Goal: Task Accomplishment & Management: Complete application form

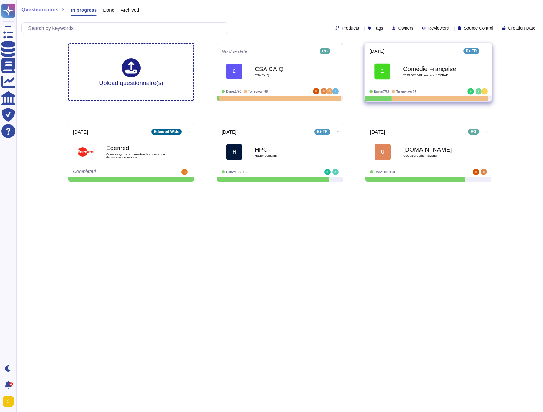
click at [416, 71] on b "Comédie Française" at bounding box center [435, 69] width 64 height 6
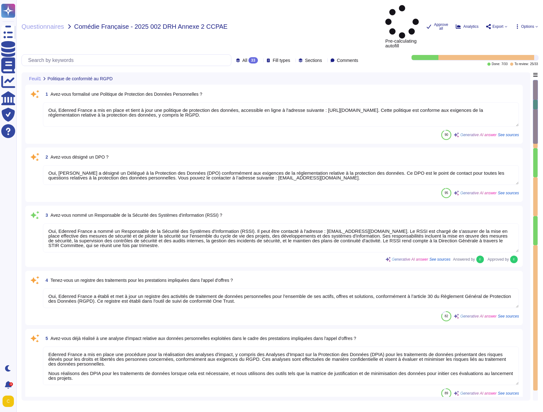
type textarea "Oui, Edenred France a mis en place et tient à jour une politique de protection …"
type textarea "Oui, [PERSON_NAME] a désigné un Délégué à la Protection des Données (DPO) confo…"
type textarea "Oui, Edenred France a nommé un Responsable de la Sécurité des Systèmes d'Inform…"
type textarea "Oui, Edenred France a établi et met à jour un registre des activités de traitem…"
type textarea "Edenred France a mis en place une procédure pour la réalisation des analyses d'…"
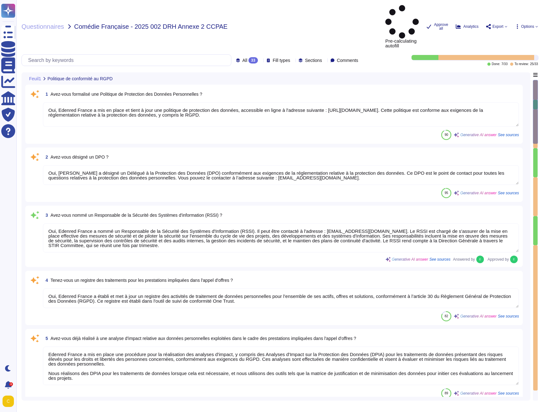
type textarea "Oui, Edenred France a défini et formalisé des procédures de protection des donn…"
type textarea "Loremip Dolors a consecteturad eli se doeiu te inci ut laboreetdolorem a en adm…"
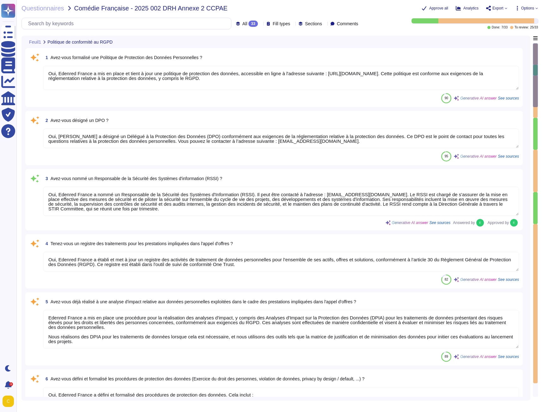
click at [121, 88] on textarea "Oui, Edenred France a mis en place et tient à jour une politique de protection …" at bounding box center [281, 78] width 476 height 24
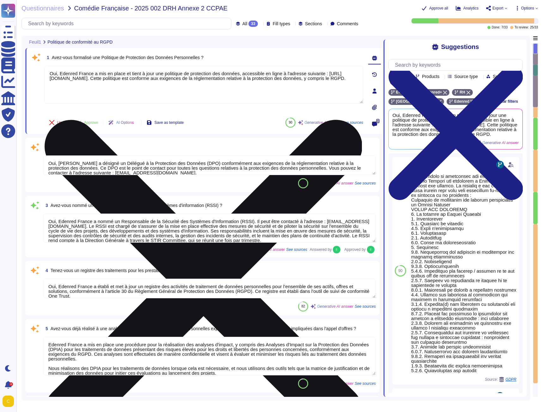
click at [88, 88] on textarea "Oui, Edenred France a mis en place et tient à jour une politique de protection …" at bounding box center [203, 85] width 319 height 38
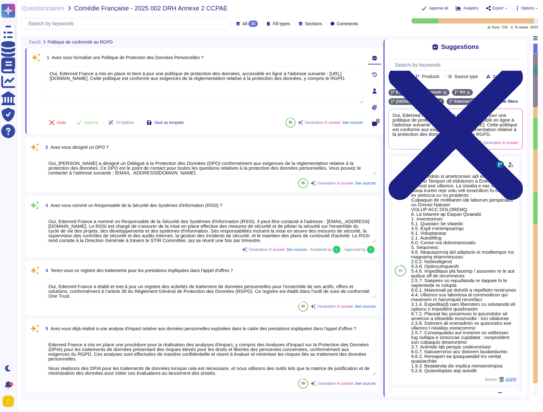
click at [518, 43] on div "Suggestions Team Products Source type Section Tags E+ TR Edenred+ RH [GEOGRAPHI…" at bounding box center [454, 218] width 143 height 357
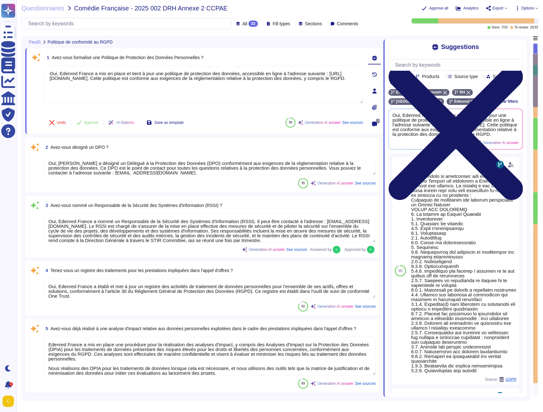
click at [518, 49] on icon at bounding box center [455, 132] width 134 height 179
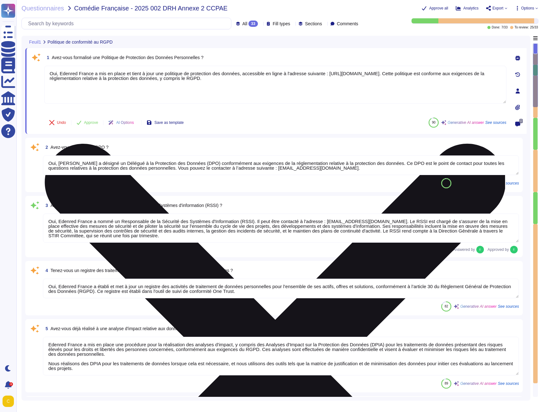
click at [107, 88] on textarea "Oui, Edenred France a mis en place et tient à jour une politique de protection …" at bounding box center [275, 85] width 462 height 38
click at [69, 76] on textarea "Oui, Edenred France a mis en place et tient à jour une politique de protection …" at bounding box center [275, 85] width 462 height 38
click at [60, 73] on textarea "Oui, Edenred France a mis en place et tient à jour une politique de protection …" at bounding box center [275, 85] width 462 height 38
paste textarea "La politique de protection des données du Groupe Edenred est opposable à [GEOGR…"
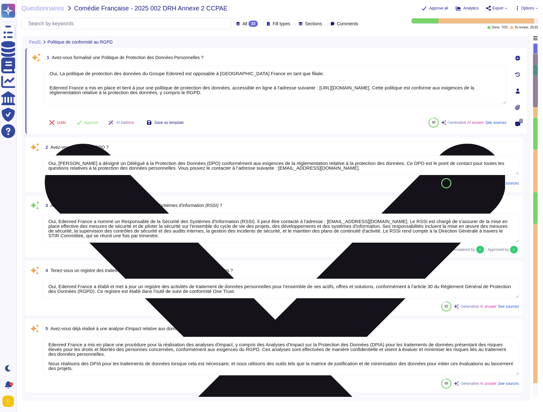
click at [61, 75] on textarea "Oui, La politique de protection des données du Groupe Edenred est opposable à […" at bounding box center [275, 85] width 462 height 39
click at [82, 73] on textarea "Oui, la politique de protection des données du Groupe Edenred est opposable à […" at bounding box center [275, 85] width 462 height 39
click at [55, 82] on textarea "Oui, la politique interne de protection des données du Groupe Edenred est oppos…" at bounding box center [275, 85] width 462 height 39
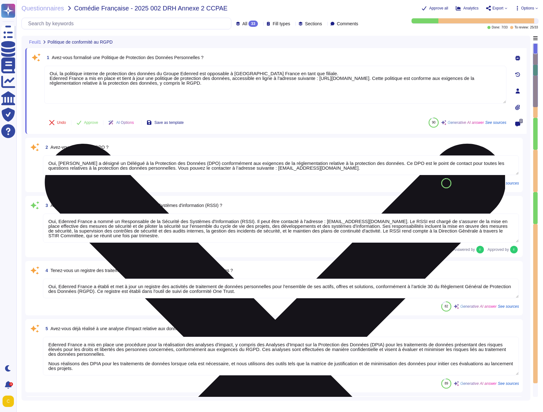
click at [87, 78] on textarea "Oui, la politique interne de protection des données du Groupe Edenred est oppos…" at bounding box center [275, 85] width 462 height 38
drag, startPoint x: 266, startPoint y: 82, endPoint x: 269, endPoint y: 88, distance: 7.0
click at [269, 88] on textarea "Oui, la politique interne de protection des données du Groupe Edenred est oppos…" at bounding box center [275, 85] width 462 height 38
click at [344, 78] on textarea "Oui, la politique interne de protection des données du Groupe Edenred est oppos…" at bounding box center [275, 85] width 462 height 38
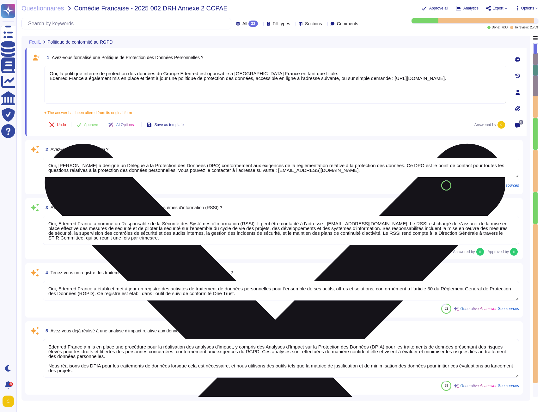
click at [281, 87] on textarea "Oui, la politique interne de protection des données du Groupe Edenred est oppos…" at bounding box center [275, 85] width 462 height 38
drag, startPoint x: 272, startPoint y: 84, endPoint x: 49, endPoint y: 83, distance: 223.1
click at [49, 83] on textarea "Oui, la politique interne de protection des données du Groupe Edenred est oppos…" at bounding box center [275, 85] width 462 height 38
paste textarea "[DOMAIN_NAME][URL]"
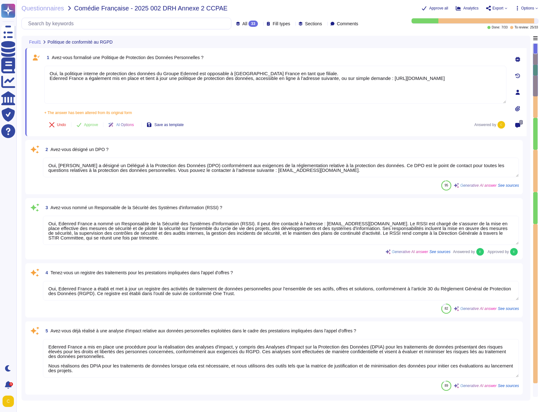
click at [137, 178] on div "2 Avez-vous désigné un DPO ? Oui, Edenred France a désigné un Délégué à la Prot…" at bounding box center [274, 167] width 490 height 47
type textarea "Oui, la politique interne de protection des données du Groupe Edenred est oppos…"
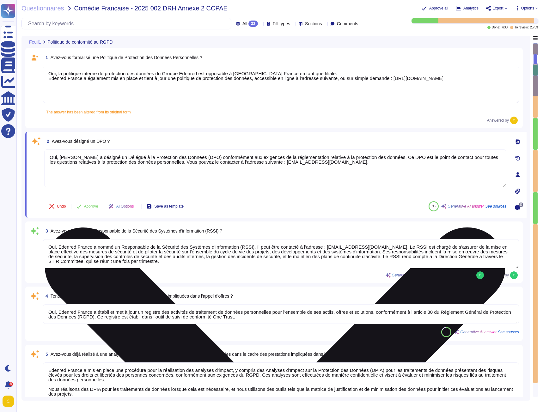
click at [301, 159] on textarea "Oui, [PERSON_NAME] a désigné un Délégué à la Protection des Données (DPO) confo…" at bounding box center [275, 168] width 462 height 38
drag, startPoint x: 344, startPoint y: 166, endPoint x: 58, endPoint y: 166, distance: 286.3
click at [0, 151] on html "Questionnaires Knowledge Base Documents Analytics CAIQ / SIG Trust Center Help …" at bounding box center [271, 206] width 543 height 412
paste textarea "Edenred France a désigné un Délégué à la Protection des Données (DPO), conformé…"
click at [50, 156] on textarea "Edenred France a désigné un Délégué à la Protection des Données (DPO), conformé…" at bounding box center [275, 168] width 462 height 38
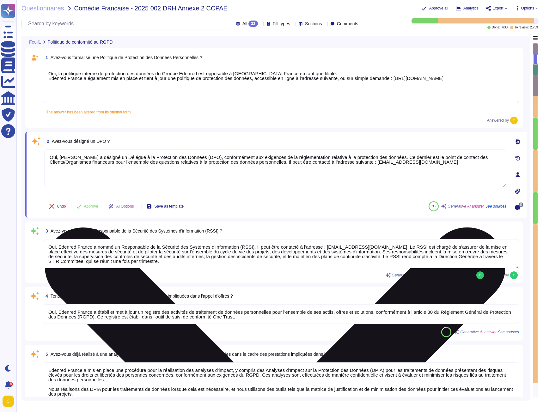
click at [423, 157] on textarea "Oui, [PERSON_NAME] a désigné un Délégué à la Protection des Données (DPO), conf…" at bounding box center [275, 168] width 462 height 38
drag, startPoint x: 472, startPoint y: 157, endPoint x: 114, endPoint y: 168, distance: 358.2
click at [114, 168] on textarea "Oui, [PERSON_NAME] a désigné un Délégué à la Protection des Données (DPO), conf…" at bounding box center [275, 168] width 462 height 38
click at [56, 162] on textarea "Oui, [PERSON_NAME] a désigné un Délégué à la Protection des Données (DPO), conf…" at bounding box center [275, 168] width 462 height 38
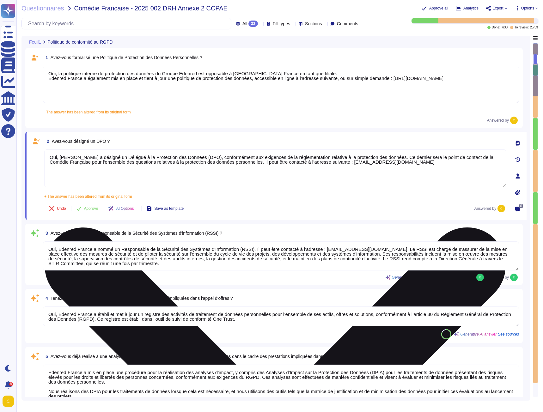
click at [124, 162] on textarea "Oui, [PERSON_NAME] a désigné un Délégué à la Protection des Données (DPO), conf…" at bounding box center [275, 168] width 462 height 38
click at [263, 163] on textarea "Oui, [PERSON_NAME] a désigné un Délégué à la Protection des Données (DPO), conf…" at bounding box center [275, 168] width 462 height 38
click at [142, 170] on textarea "Oui, [PERSON_NAME] a désigné un Délégué à la Protection des Données (DPO), conf…" at bounding box center [275, 168] width 462 height 38
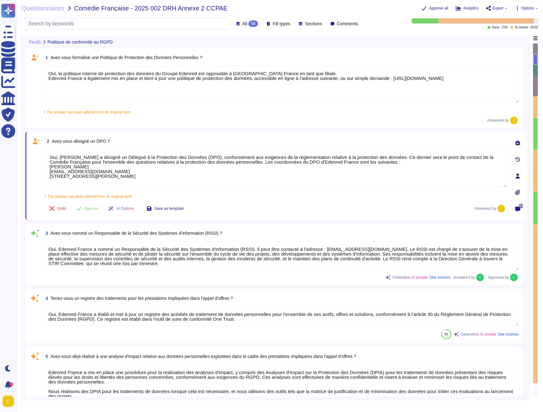
type textarea "Oui, [PERSON_NAME] a désigné un Délégué à la Protection des Données (DPO), conf…"
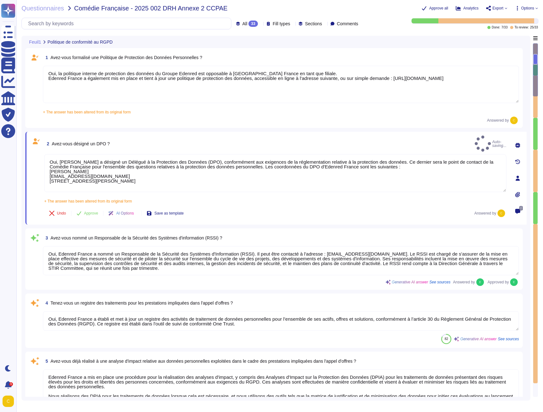
click at [340, 195] on div "+ The answer has been altered from its original form Oui, Edenred France a dési…" at bounding box center [275, 199] width 462 height 8
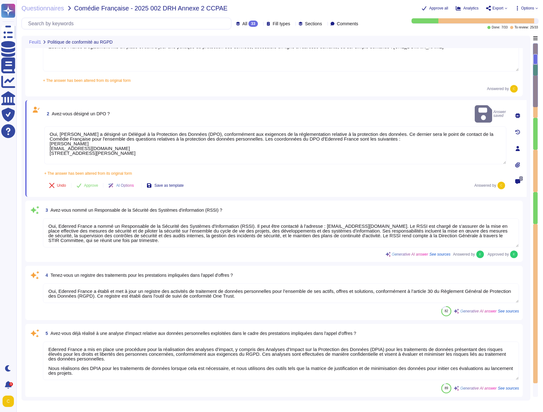
scroll to position [1, 0]
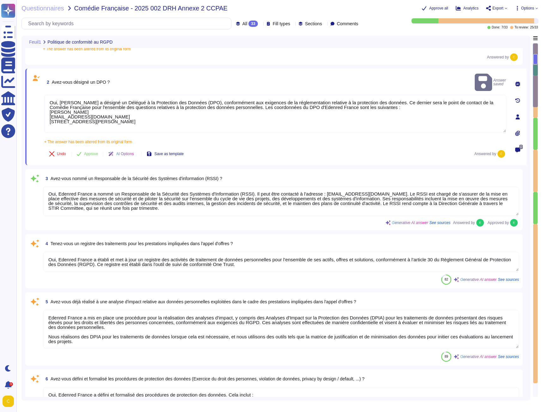
type textarea "Oui, tous les collaborateurs d'Edenred France doivent signer un engagement de c…"
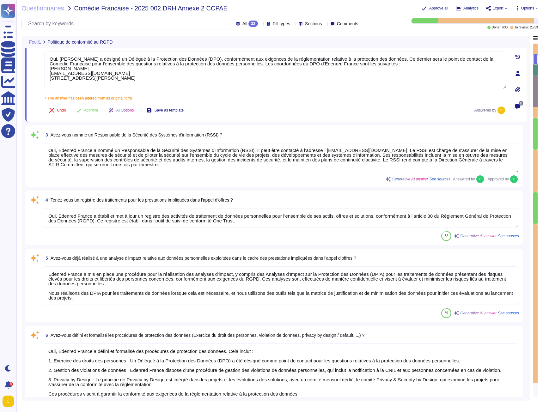
scroll to position [126, 0]
type textarea "Oui, [PERSON_NAME] dispose d'une Charte informatique qui est immédiatement appl…"
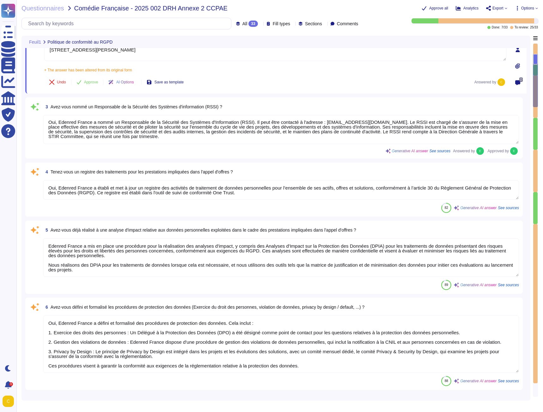
click at [239, 193] on textarea "Oui, Edenred France a établi et met à jour un registre des activités de traitem…" at bounding box center [281, 190] width 476 height 20
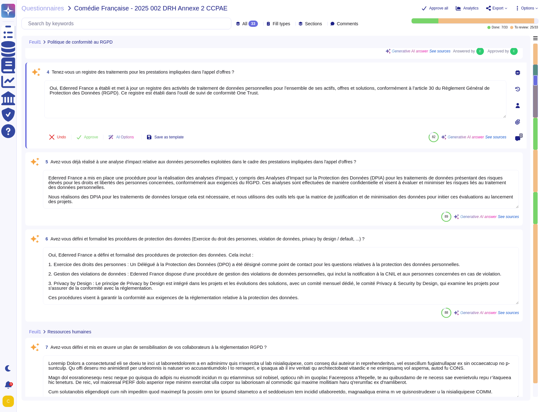
type textarea "Oui, [PERSON_NAME] dispose d'une Charte informatique qui est immédiatement appl…"
type textarea "Loremip Dolors ametco ad elitseddoeiusm tem incid utl etdolor mag aliquae, admi…"
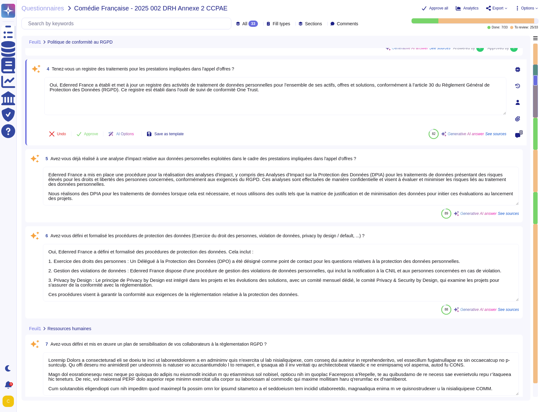
click at [48, 173] on textarea "Edenred France a mis en place une procédure pour la réalisation des analyses d'…" at bounding box center [281, 186] width 476 height 39
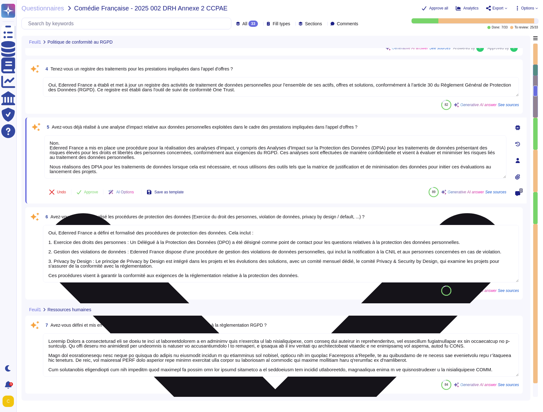
click at [88, 148] on textarea "Non. Edenred France a mis en place une procédure pour la réalisation des analys…" at bounding box center [275, 156] width 462 height 43
drag, startPoint x: 205, startPoint y: 148, endPoint x: 284, endPoint y: 149, distance: 79.0
click at [284, 149] on textarea "Non. Edenred France a toutefois mis en place une procédure pour la réalisation …" at bounding box center [275, 156] width 462 height 43
click at [233, 148] on textarea "Non. Edenred France a toutefois mis en place une procédure pour la réalisation …" at bounding box center [275, 156] width 462 height 43
click at [262, 149] on textarea "Non. Edenred France a toutefois mis en place une procédure pour la réalisation …" at bounding box center [275, 156] width 462 height 43
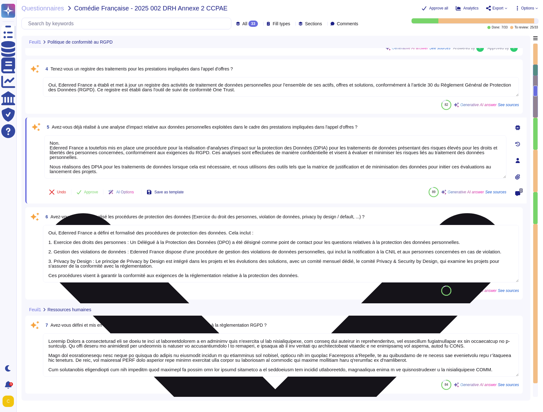
click at [297, 148] on textarea "Non. Edenred France a toutefois mis en place une procédure pour la réalisation …" at bounding box center [275, 156] width 462 height 43
click at [314, 148] on textarea "Non. Edenred France a toutefois mis en place une procédure pour la réalisation …" at bounding box center [275, 156] width 462 height 43
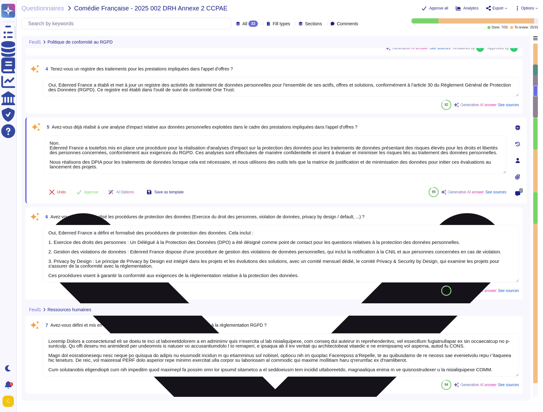
scroll to position [1, 0]
drag, startPoint x: 191, startPoint y: 152, endPoint x: 193, endPoint y: 169, distance: 17.2
click at [193, 169] on textarea "Non. Edenred France a toutefois mis en place une procédure pour la réalisation …" at bounding box center [275, 154] width 462 height 39
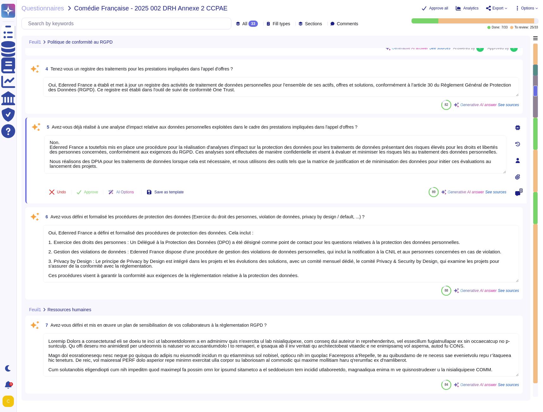
scroll to position [0, 0]
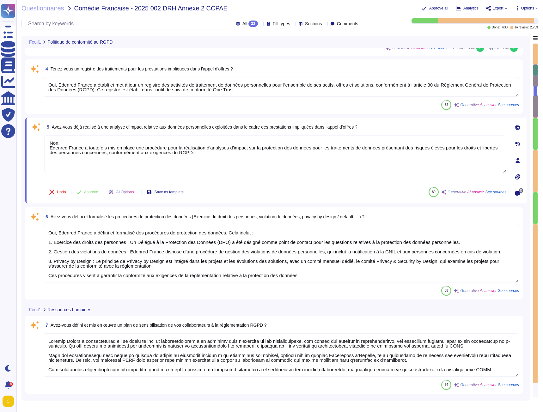
type textarea "Non. Edenred France a toutefois mis en place une procédure pour la réalisation …"
click at [243, 196] on div "Undo Approve AI Options Save as template 89 Generative AI answer See sources" at bounding box center [275, 192] width 462 height 15
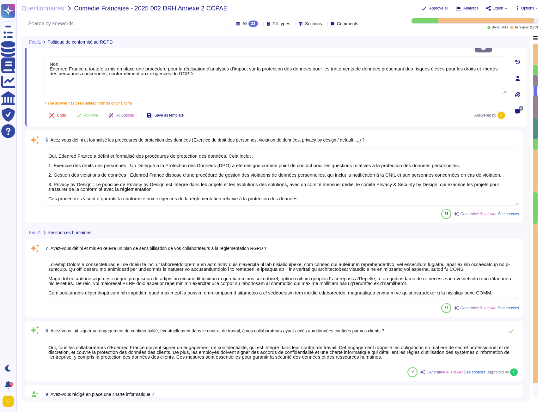
scroll to position [316, 0]
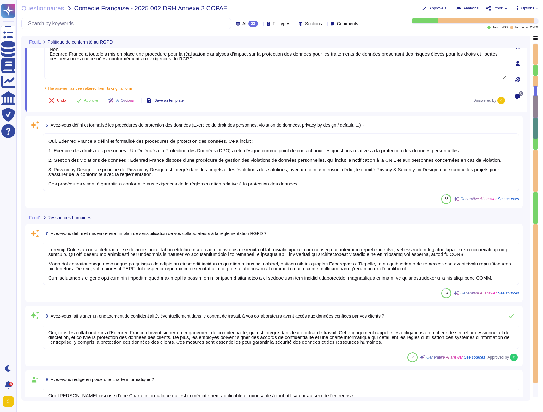
type textarea "Edenred France recourt à plusieurs sous-traitants dans le cadre du traitement d…"
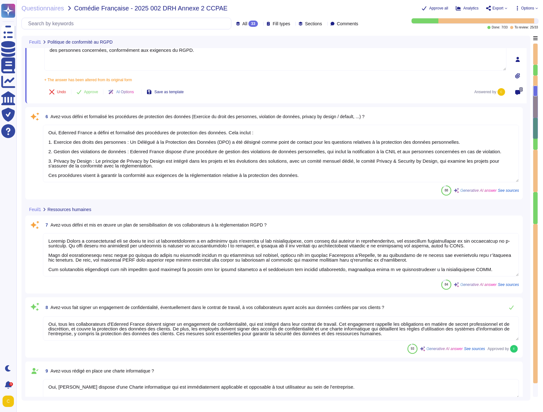
click at [50, 131] on textarea "Oui, Edenred France a défini et formalisé des procédures de protection des donn…" at bounding box center [281, 154] width 476 height 58
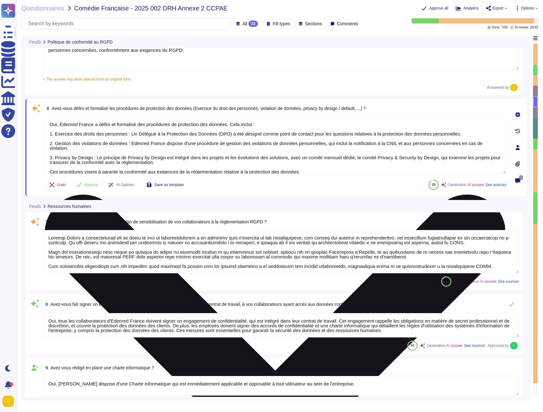
click at [93, 124] on textarea "Oui, Edenred France a défini et formalisé des procédures de protection des donn…" at bounding box center [275, 146] width 462 height 58
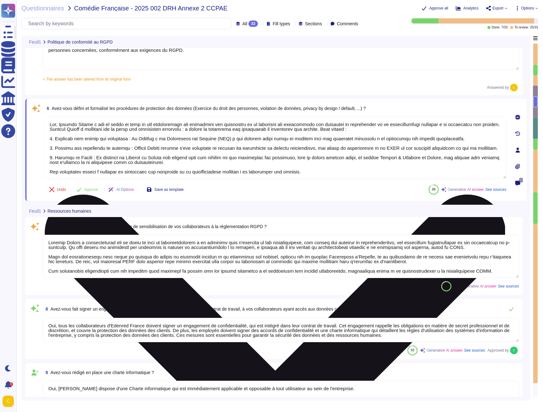
type textarea "Lor, Ipsumdo Sitame c adi el seddo ei temp in utl etdoloremagn ali enimadmini v…"
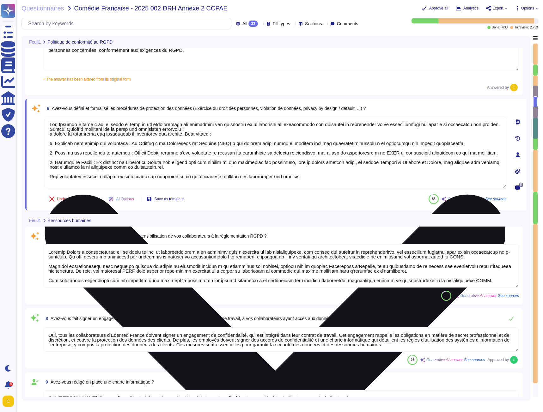
type textarea "Edenred France recourt à plusieurs sous-traitants dans le cadre du traitement d…"
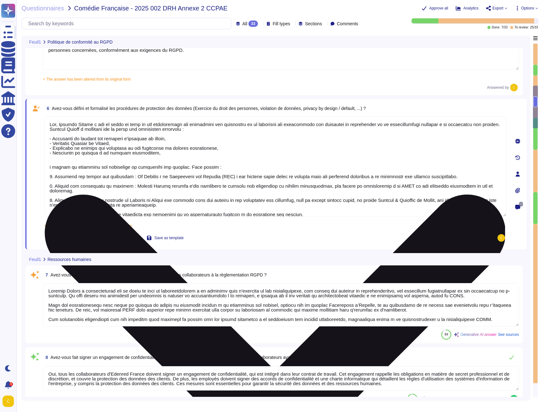
click at [170, 152] on textarea at bounding box center [275, 167] width 462 height 100
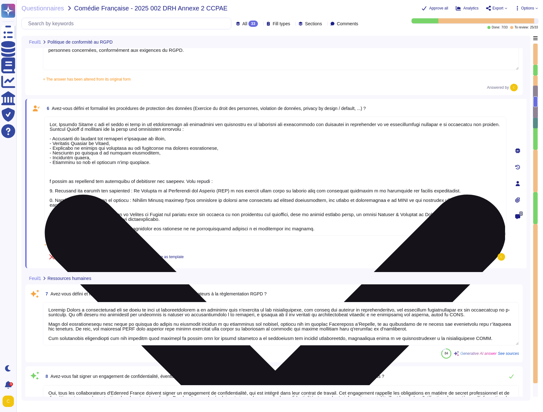
type textarea "Lor, Ipsumdo Sitame c adi el seddo ei temp in utl etdoloremagn ali enimadmini v…"
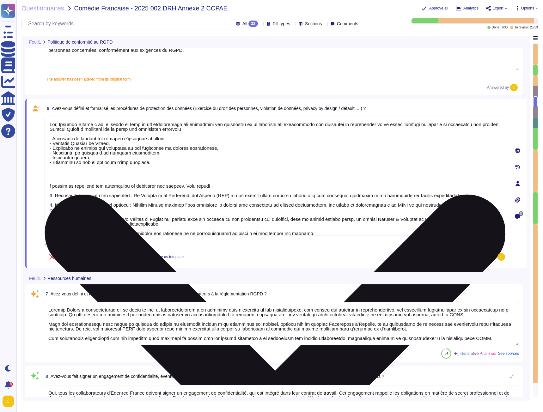
scroll to position [1, 0]
drag, startPoint x: 86, startPoint y: 181, endPoint x: 312, endPoint y: 231, distance: 231.6
click at [312, 231] on textarea at bounding box center [275, 176] width 462 height 119
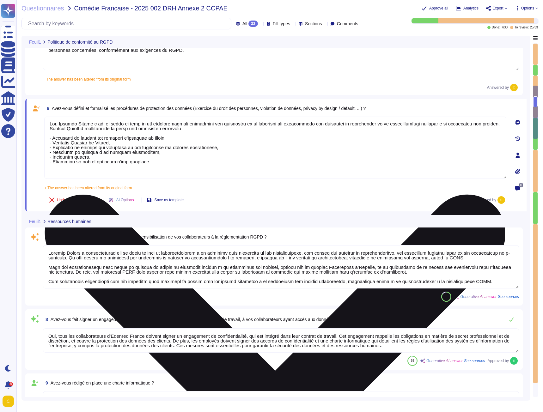
scroll to position [0, 0]
type textarea "Edenred France recourt à plusieurs sous-traitants dans le cadre du traitement d…"
type textarea "Oui, Edenred France a mis en place au sein de son organisation les procédures l…"
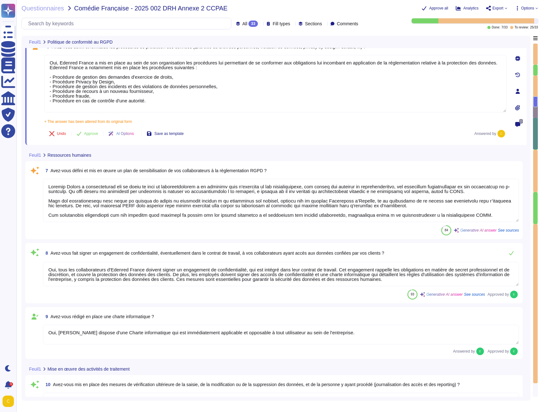
scroll to position [379, 0]
type textarea "Non, il ne s'agit pas de sous-traitants ultérieurs."
type textarea "Oui, Edenred France a mis en place au sein de son organisation les procédures l…"
click at [134, 202] on textarea at bounding box center [281, 199] width 476 height 43
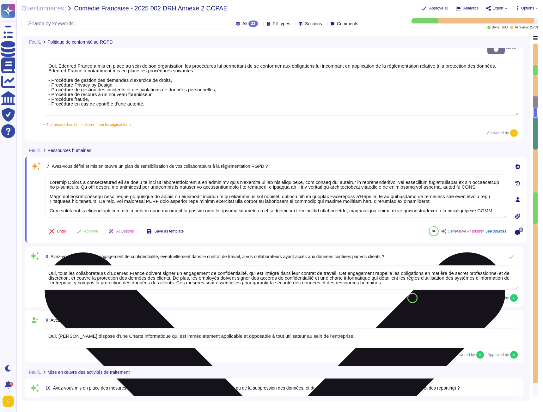
scroll to position [1, 0]
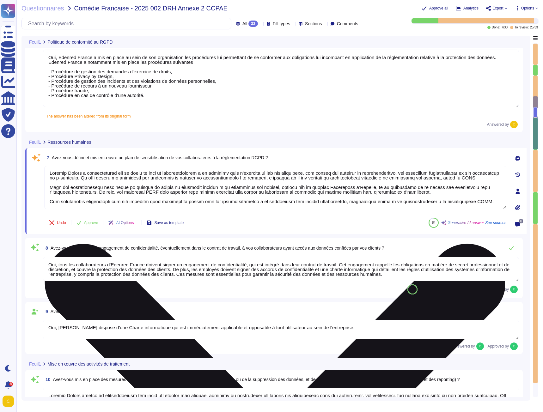
click at [143, 179] on textarea at bounding box center [275, 187] width 462 height 43
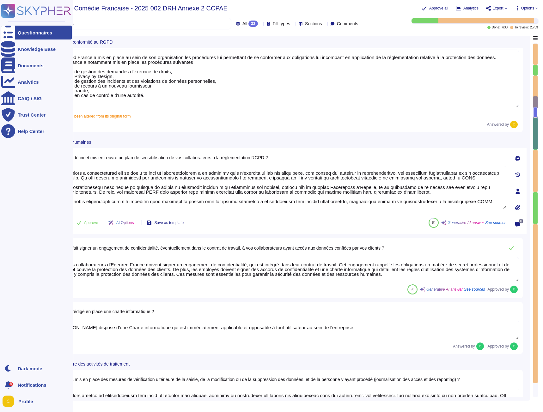
scroll to position [0, 0]
drag, startPoint x: 464, startPoint y: 200, endPoint x: 19, endPoint y: 167, distance: 446.8
click at [19, 167] on div "Questionnaires Knowledge Base Documents Analytics CAIQ / SIG Trust Center Help …" at bounding box center [271, 206] width 543 height 412
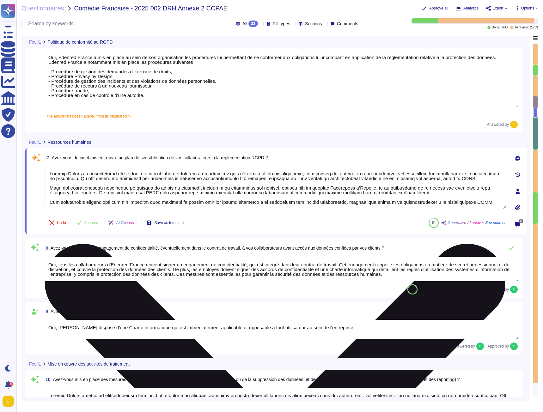
paste textarea "Lor ipsumdolorsita c'Adipisc Elitse doei temporincidid utlabo etd : - mag aliqu…"
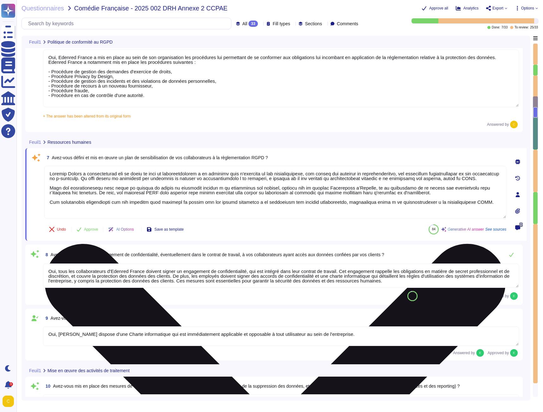
type textarea "Lor ipsumdolorsita c'Adipisc Elitse doei temporincidid utlabo etd : - mag aliqu…"
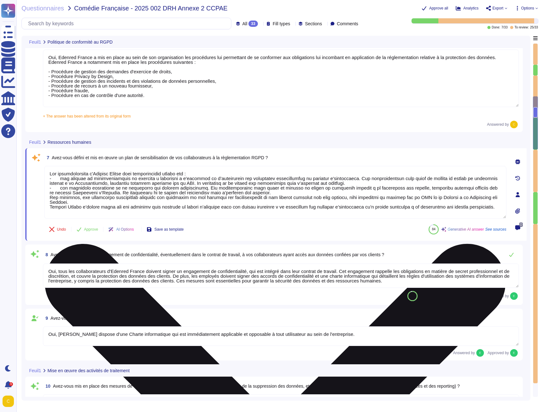
type textarea "Non, il ne s'agit pas de sous-traitants ultérieurs."
click at [58, 179] on textarea at bounding box center [275, 192] width 462 height 53
click at [60, 186] on textarea at bounding box center [275, 192] width 462 height 53
click at [50, 199] on textarea at bounding box center [275, 192] width 462 height 53
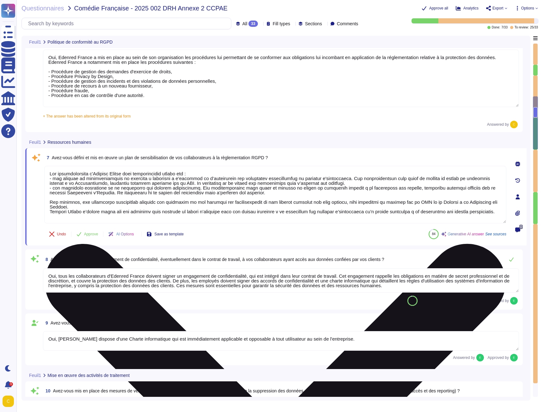
click at [50, 212] on textarea at bounding box center [275, 195] width 462 height 58
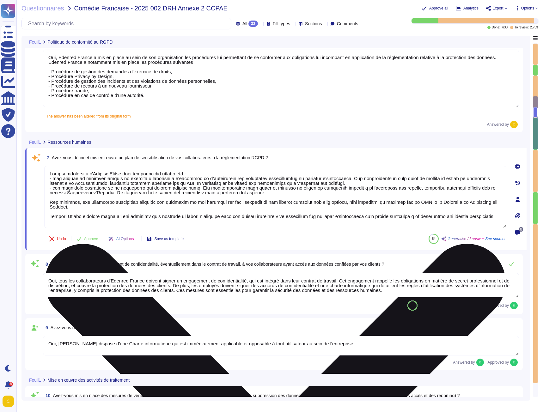
scroll to position [1, 0]
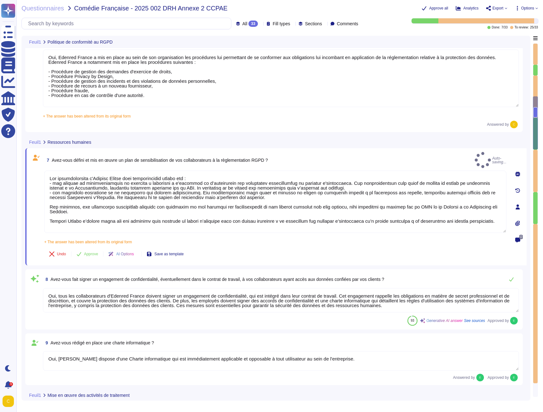
type textarea "Lor ipsumdolorsita c'Adipisc Elitse doei temporincidid utlabo etd : - mag aliqu…"
click at [136, 278] on div "8 Avez-vous fait signer un engagement de confidentialité, éventuellement dans l…" at bounding box center [274, 299] width 490 height 53
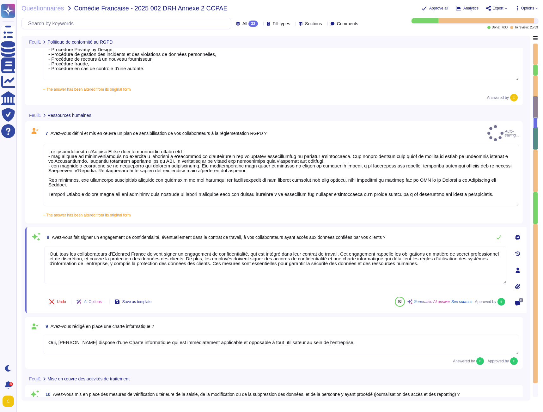
scroll to position [442, 0]
type textarea "Non, il ne s'agit pas de sous-traitants ultérieurs."
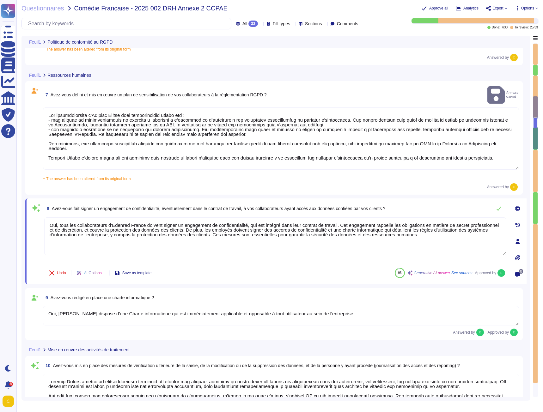
type textarea "Non, il ne s'agit pas de sous-traitants ultérieurs."
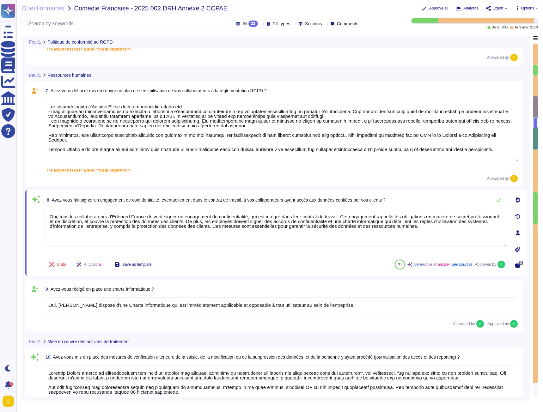
drag, startPoint x: 345, startPoint y: 225, endPoint x: 21, endPoint y: 197, distance: 325.8
click at [21, 197] on div "Questionnaires Comédie Française - 2025 002 DRH Annexe 2 CCPAE Approve all Anal…" at bounding box center [279, 206] width 526 height 412
paste textarea "L’ensemble des salariés, partenaires et prestataires qui accèdent aux systèmes …"
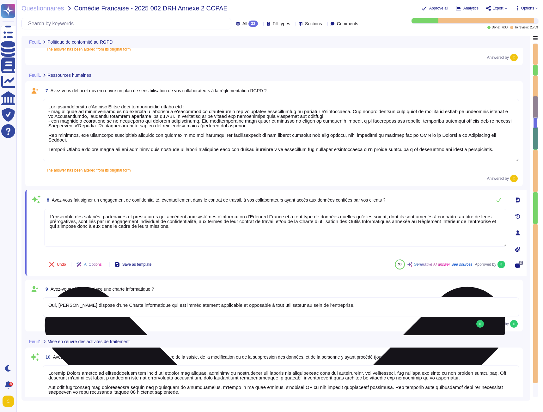
click at [49, 216] on textarea "L’ensemble des salariés, partenaires et prestataires qui accèdent aux systèmes …" at bounding box center [275, 228] width 462 height 38
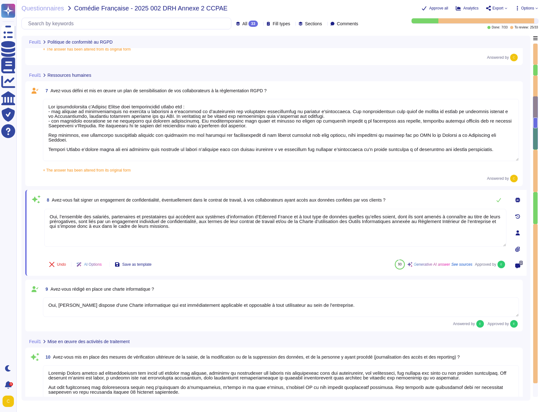
type textarea "Oui, l’ensemble des salariés, partenaires et prestataires qui accèdent aux syst…"
click at [48, 106] on textarea at bounding box center [281, 130] width 476 height 62
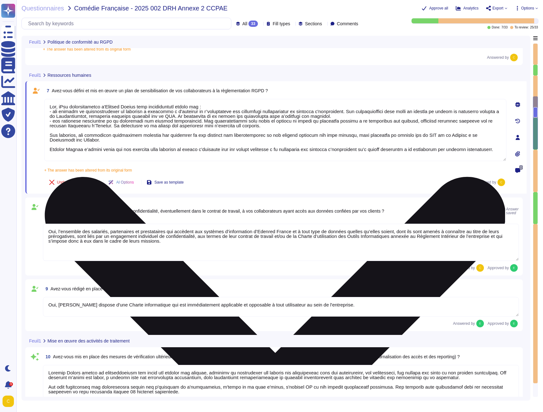
type textarea "Lor, ips dolorsitametco a'Elitsed Doeius temp incididuntutl etdolo mag : - ali …"
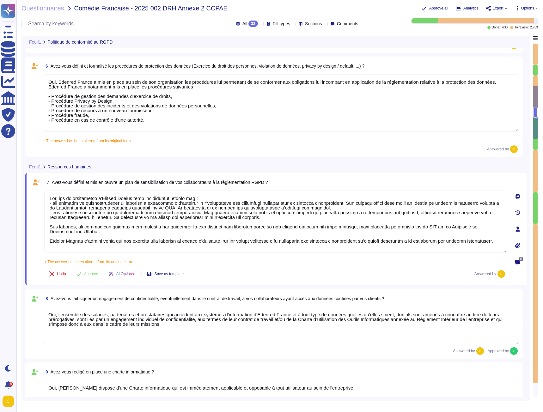
type textarea "Oui, Edenred France a établi et met à jour un registre des activités de traitem…"
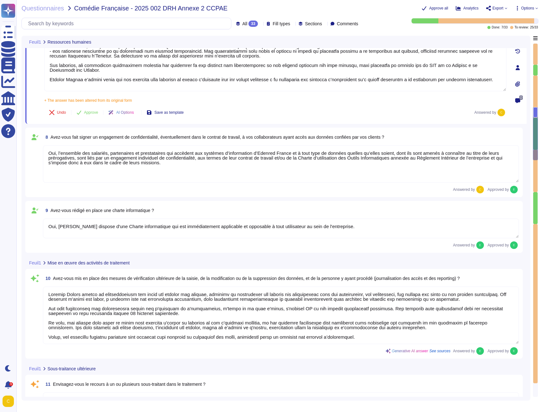
type textarea "Non, il ne s'agit pas de sous-traitants ultérieurs."
type textarea "Oui, les contrats conclus par [PERSON_NAME] prennent en compte les exigences RG…"
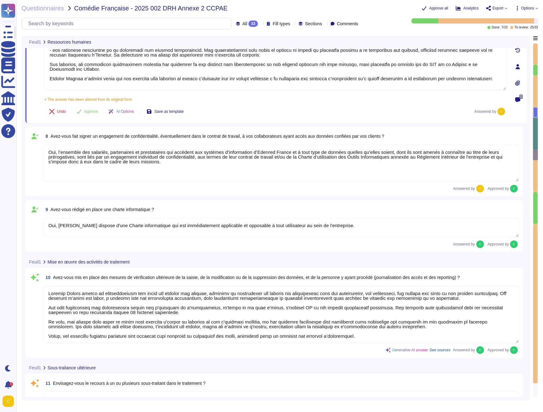
type textarea "Lor, ips dolorsitametco a'Elitsed Doeius temp incididuntutl etdolo mag : - ali …"
click at [122, 168] on textarea "Oui, l’ensemble des salariés, partenaires et prestataires qui accèdent aux syst…" at bounding box center [281, 162] width 476 height 37
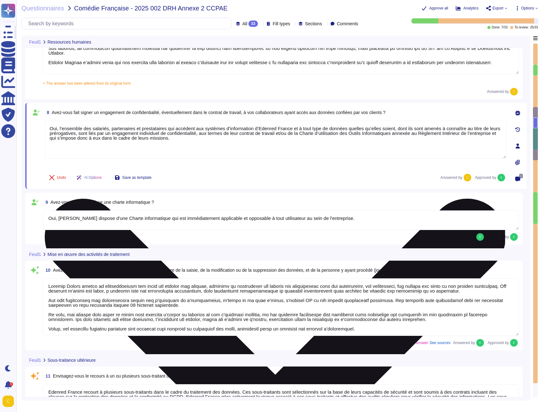
type textarea "Edenred France s'assure que tous les sous-traitants de ses fournisseurs de solu…"
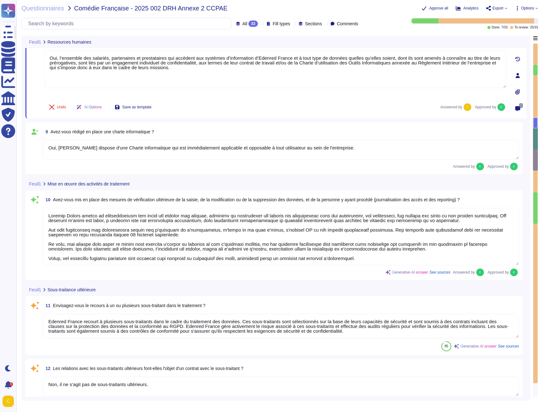
type textarea "Edenred France garantit que les données du client et de ses utilisateurs sont h…"
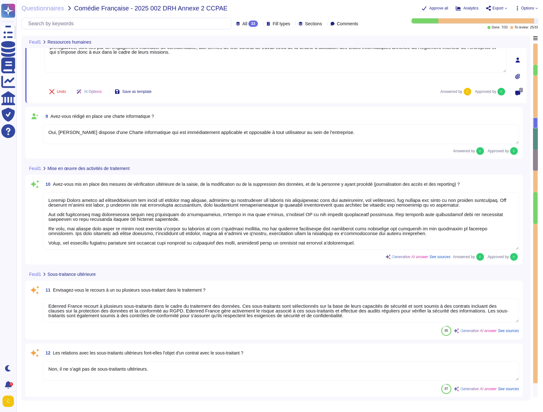
scroll to position [632, 0]
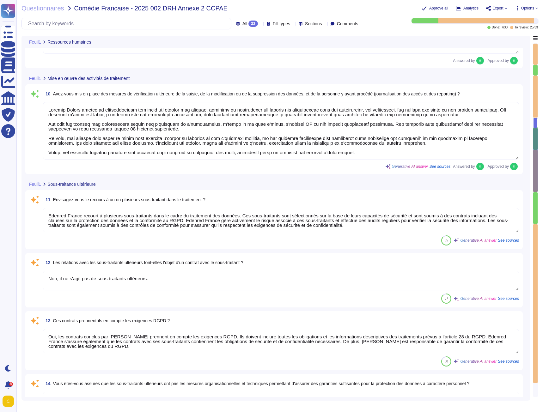
type textarea "Les hébergeurs chez qui les données sont stockées sont certifiés ISO 27001: - M…"
type textarea "Oui, les hébergeurs sont certifiés ISO 27001."
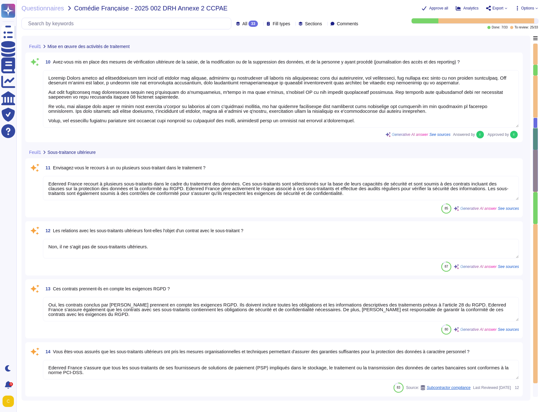
scroll to position [727, 0]
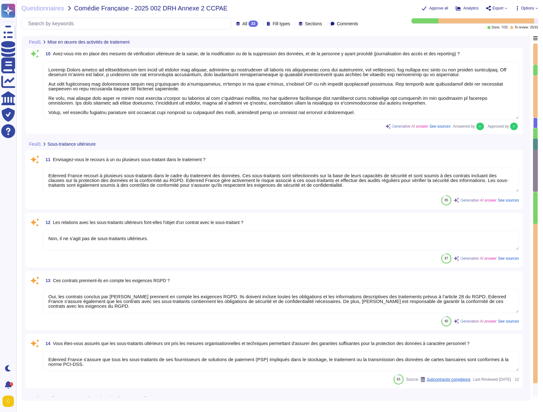
click at [337, 184] on textarea "Edenred France recourt à plusieurs sous-traitants dans le cadre du traitement d…" at bounding box center [281, 180] width 476 height 24
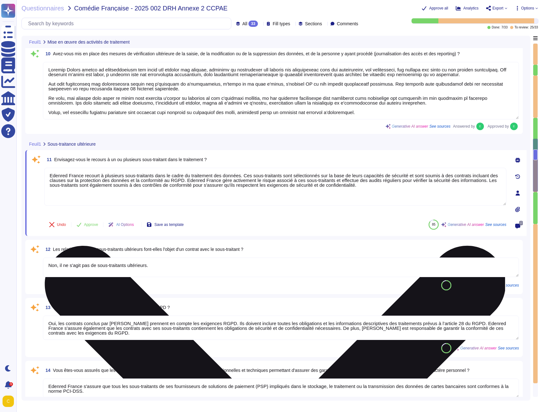
drag, startPoint x: 331, startPoint y: 187, endPoint x: 238, endPoint y: 185, distance: 92.6
click at [238, 185] on textarea "Edenred France recourt à plusieurs sous-traitants dans le cadre du traitement d…" at bounding box center [275, 187] width 462 height 38
click at [373, 193] on textarea "Edenred France recourt à plusieurs sous-traitants dans le cadre du traitement d…" at bounding box center [275, 187] width 462 height 38
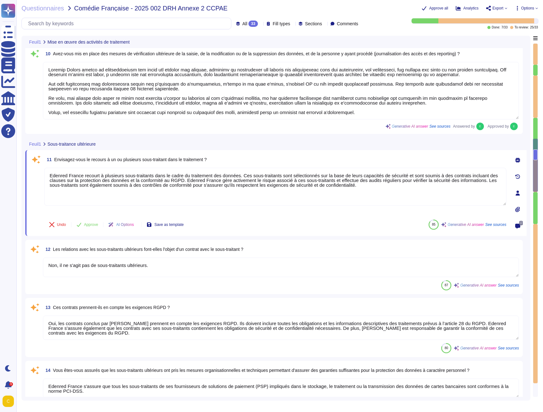
drag, startPoint x: 367, startPoint y: 186, endPoint x: -210, endPoint y: 126, distance: 579.9
click at [0, 126] on html "Questionnaires Knowledge Base Documents Analytics CAIQ / SIG Trust Center Help …" at bounding box center [271, 206] width 543 height 412
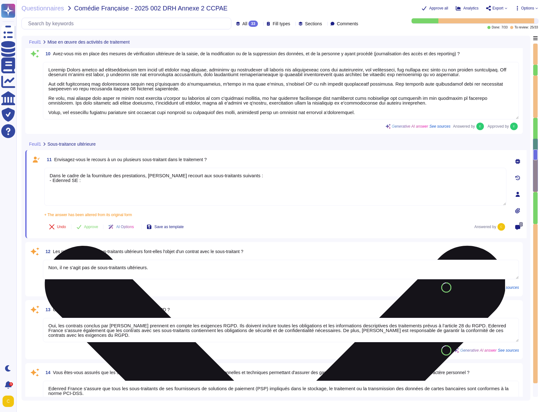
click at [81, 182] on textarea "Dans le cadre de la fourniture des prestations, [PERSON_NAME] recourt aux sous-…" at bounding box center [275, 187] width 462 height 38
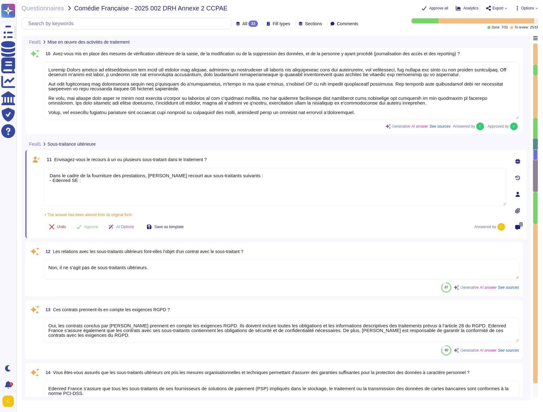
paste textarea "Sécurité globale des infrastructures systèmes et réseaux du Groupe Edenred"
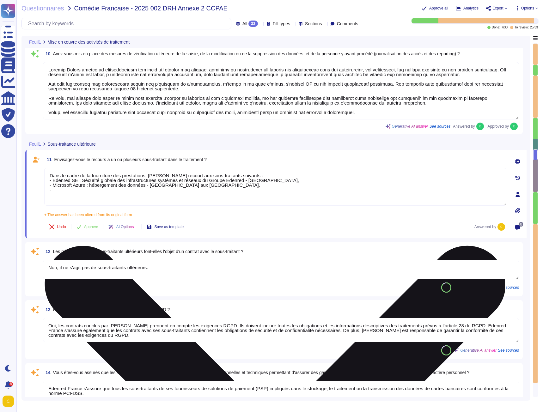
click at [48, 174] on textarea "Dans le cadre de la fourniture des prestations, [PERSON_NAME] recourt aux sous-…" at bounding box center [275, 187] width 462 height 38
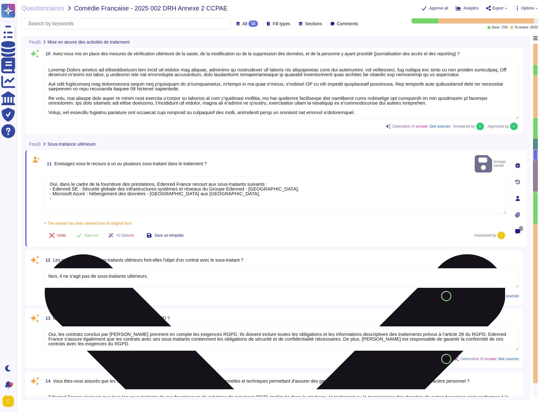
click at [70, 191] on textarea "Oui, dans le cadre de la fourniture des prestations, Edenred France recourt aux…" at bounding box center [275, 195] width 462 height 38
paste textarea "Prepay Technologies Limited"
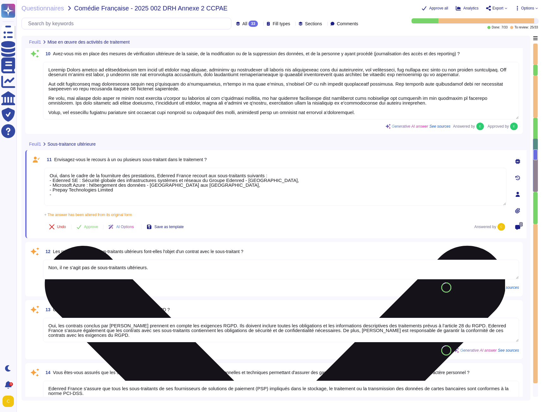
click at [61, 195] on textarea "Oui, dans le cadre de la fourniture des prestations, Edenred France recourt aux…" at bounding box center [275, 187] width 462 height 38
paste textarea "Salesforce Info bip Hubspot [PERSON_NAME] CONECS Worldline ProcessOut CheckOut"
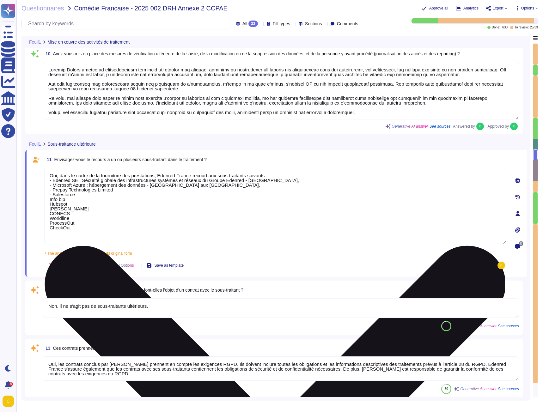
click at [49, 199] on textarea "Oui, dans le cadre de la fourniture des prestations, Edenred France recourt aux…" at bounding box center [275, 206] width 462 height 76
click at [50, 203] on textarea "Oui, dans le cadre de la fourniture des prestations, Edenred France recourt aux…" at bounding box center [275, 206] width 462 height 76
click at [50, 208] on textarea "Oui, dans le cadre de la fourniture des prestations, Edenred France recourt aux…" at bounding box center [275, 206] width 462 height 76
click at [49, 214] on textarea "Oui, dans le cadre de la fourniture des prestations, Edenred France recourt aux…" at bounding box center [275, 206] width 462 height 76
click at [50, 219] on textarea "Oui, dans le cadre de la fourniture des prestations, Edenred France recourt aux…" at bounding box center [275, 206] width 462 height 76
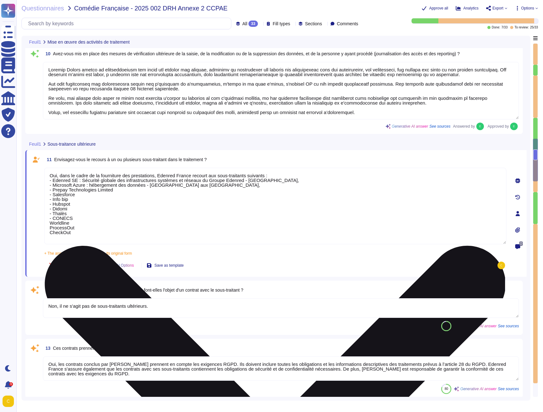
click at [48, 222] on textarea "Oui, dans le cadre de la fourniture des prestations, Edenred France recourt aux…" at bounding box center [275, 206] width 462 height 76
click at [49, 227] on textarea "Oui, dans le cadre de la fourniture des prestations, Edenred France recourt aux…" at bounding box center [275, 206] width 462 height 76
click at [50, 232] on textarea "Oui, dans le cadre de la fourniture des prestations, Edenred France recourt aux…" at bounding box center [275, 206] width 462 height 76
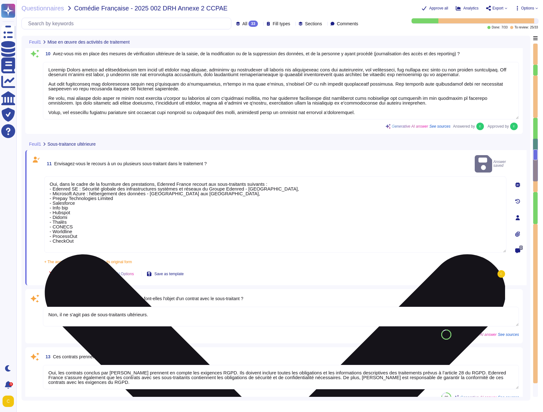
click at [127, 196] on textarea "Oui, dans le cadre de la fourniture des prestations, Edenred France recourt aux…" at bounding box center [275, 214] width 462 height 76
click at [122, 188] on textarea "Oui, dans le cadre de la fourniture des prestations, Edenred France recourt aux…" at bounding box center [275, 214] width 462 height 76
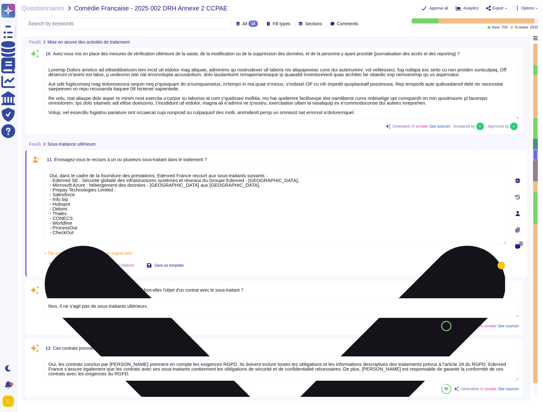
paste textarea "Prestations de processing des comptes de titres-restaurant dématérialisés"
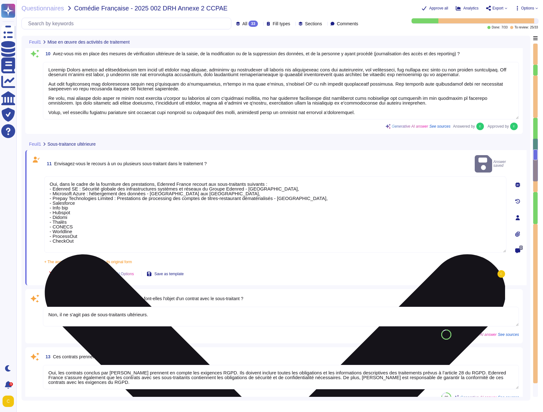
click at [86, 201] on textarea "Oui, dans le cadre de la fourniture des prestations, Edenred France recourt aux…" at bounding box center [275, 214] width 462 height 76
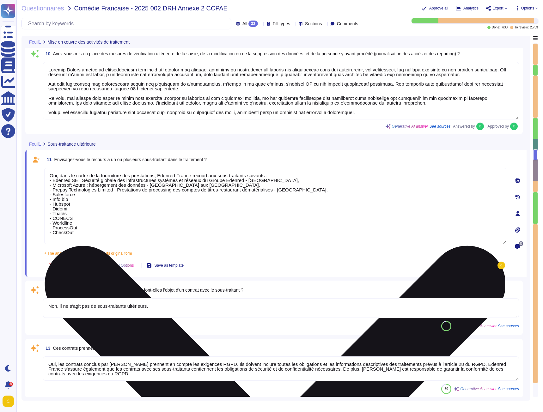
click at [79, 194] on textarea "Oui, dans le cadre de la fourniture des prestations, Edenred France recourt aux…" at bounding box center [275, 206] width 462 height 76
paste textarea "Applications CRM et d’assistance aux utilisateurs"
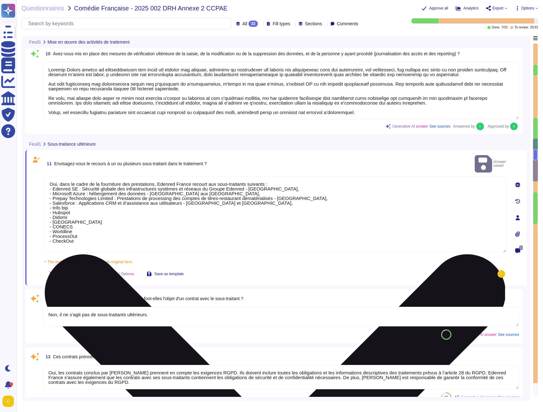
click at [82, 200] on textarea "Oui, dans le cadre de la fourniture des prestations, Edenred France recourt aux…" at bounding box center [275, 214] width 462 height 76
paste textarea "Envoi des communications électroniques"
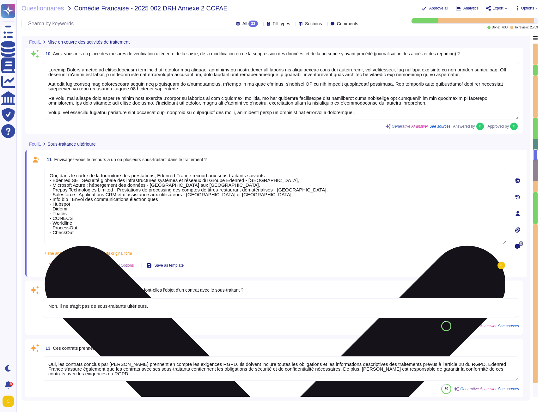
click at [96, 206] on textarea "Oui, dans le cadre de la fourniture des prestations, Edenred France recourt aux…" at bounding box center [275, 206] width 462 height 76
paste textarea "Envoi des communications électroniques"
click at [164, 199] on textarea "Oui, dans le cadre de la fourniture des prestations, Edenred France recourt aux…" at bounding box center [275, 206] width 462 height 76
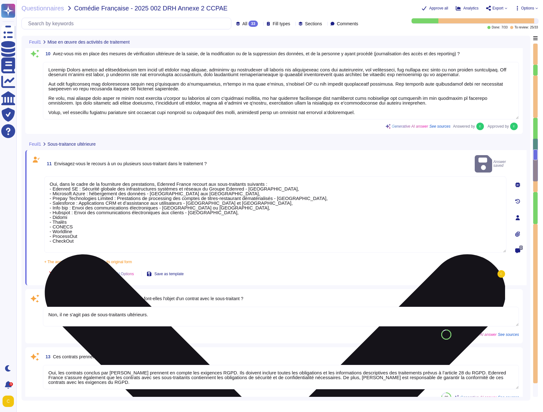
click at [76, 211] on textarea "Oui, dans le cadre de la fourniture des prestations, Edenred France recourt aux…" at bounding box center [275, 214] width 462 height 76
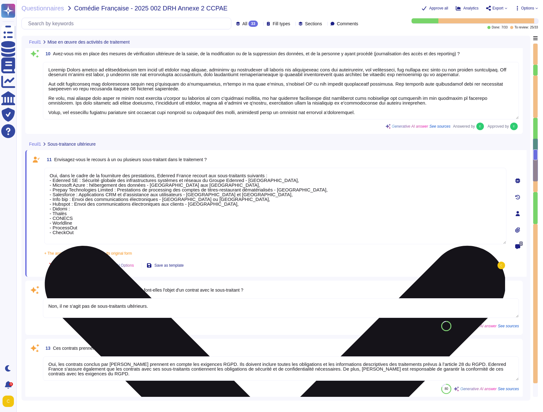
paste textarea "Outil de gestion des consentements"
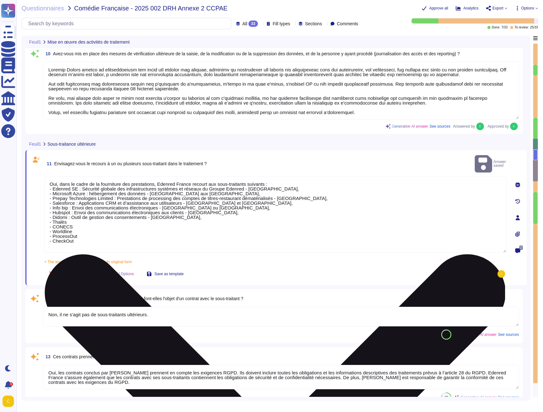
click at [82, 216] on textarea "Oui, dans le cadre de la fourniture des prestations, Edenred France recourt aux…" at bounding box center [275, 214] width 462 height 76
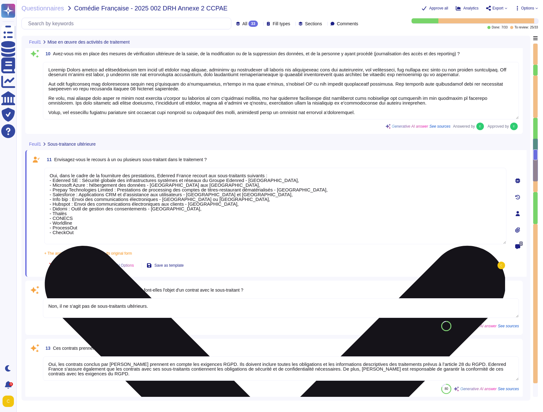
click at [82, 215] on textarea "Oui, dans le cadre de la fourniture des prestations, Edenred France recourt aux…" at bounding box center [275, 206] width 462 height 76
paste textarea "Réalisation des prestations d'encartage (en cas de carte physique)"
click at [87, 219] on textarea "Oui, dans le cadre de la fourniture des prestations, Edenred France recourt aux…" at bounding box center [275, 206] width 462 height 76
paste textarea "Routage des transactions de titres-restaurant dématérialisés"
click at [78, 221] on textarea "Oui, dans le cadre de la fourniture des prestations, Edenred France recourt aux…" at bounding box center [275, 206] width 462 height 76
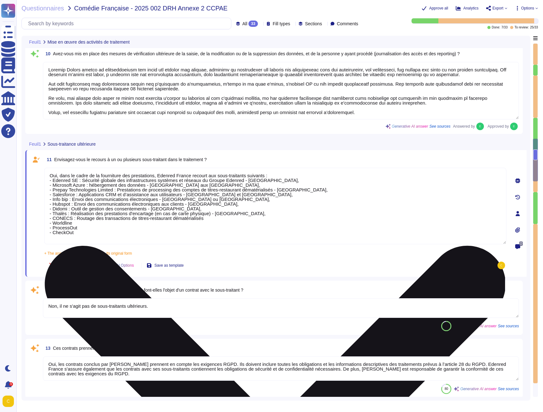
click at [79, 225] on textarea "Oui, dans le cadre de la fourniture des prestations, Edenred France recourt aux…" at bounding box center [275, 206] width 462 height 76
paste textarea "Routage des transactions de titres-restaurant dématérialisés"
click at [207, 218] on textarea "Oui, dans le cadre de la fourniture des prestations, Edenred France recourt aux…" at bounding box center [275, 206] width 462 height 76
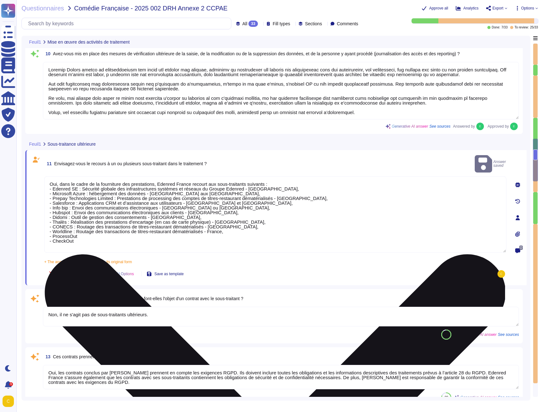
click at [81, 228] on textarea "Oui, dans le cadre de la fourniture des prestations, Edenred France recourt aux…" at bounding box center [275, 214] width 462 height 76
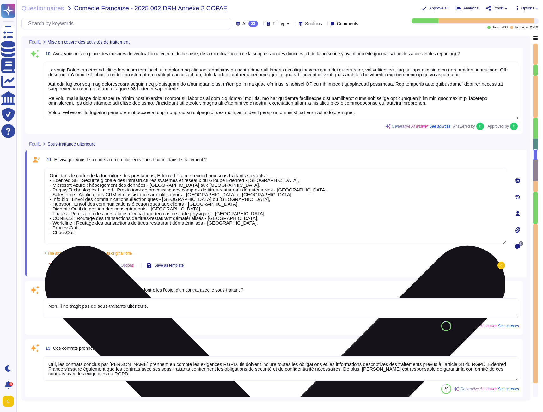
paste textarea "Agrégateur de prestataires de services de paiement qui gère le 3D Secure dans l…"
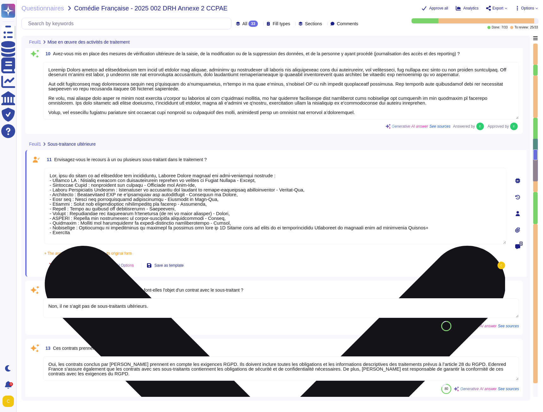
click at [304, 228] on textarea at bounding box center [275, 206] width 462 height 76
click at [459, 230] on textarea at bounding box center [275, 206] width 462 height 76
click at [455, 227] on textarea at bounding box center [275, 206] width 462 height 76
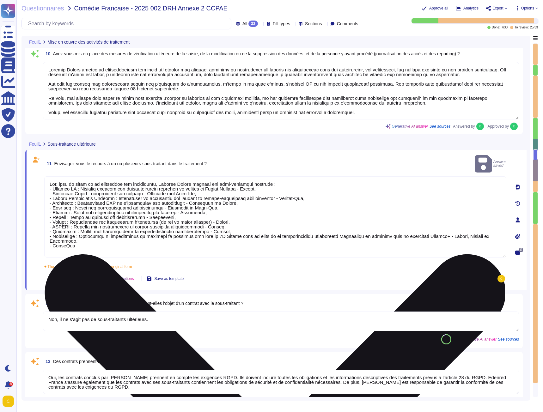
click at [88, 233] on textarea at bounding box center [275, 216] width 462 height 81
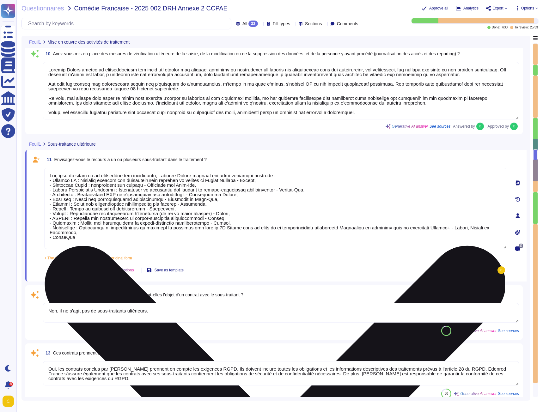
click at [84, 237] on textarea at bounding box center [275, 208] width 462 height 81
paste textarea "Prestataire de services de paiement pour le traitement des transactions bancair…"
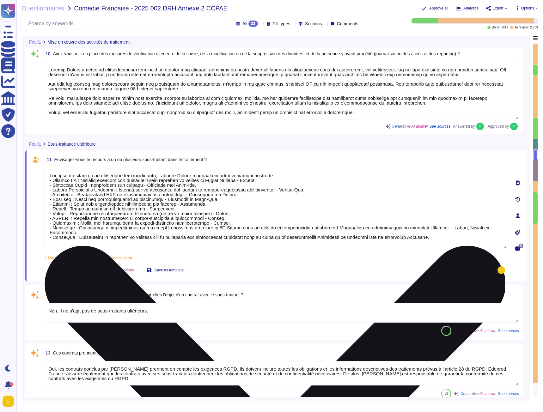
drag, startPoint x: 98, startPoint y: 231, endPoint x: 448, endPoint y: 229, distance: 349.5
click at [448, 229] on textarea at bounding box center [275, 208] width 462 height 81
click at [443, 234] on textarea at bounding box center [275, 208] width 462 height 81
click at [439, 237] on textarea at bounding box center [275, 208] width 462 height 81
paste textarea "- [GEOGRAPHIC_DATA], [GEOGRAPHIC_DATA] et [GEOGRAPHIC_DATA],"
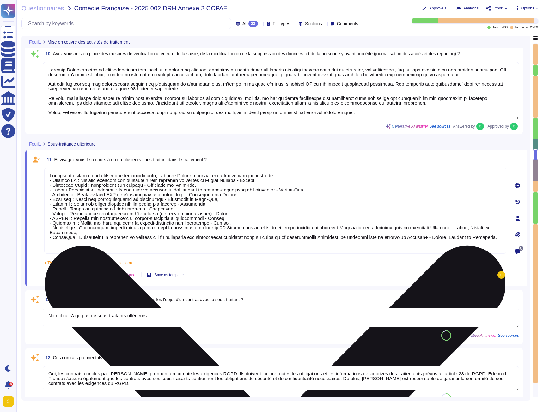
click at [318, 238] on textarea at bounding box center [275, 211] width 462 height 86
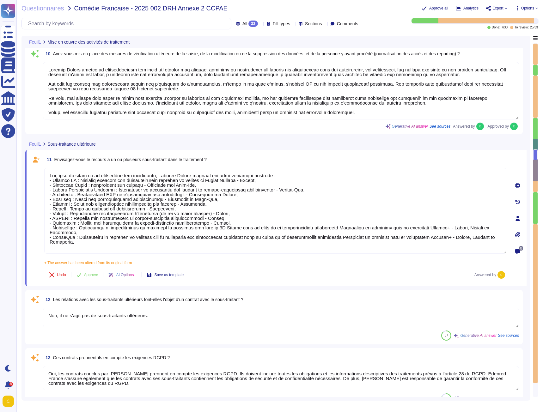
type textarea "Lor, ipsu do sitam co ad elitseddoe tem incididuntu, Laboree Dolore magnaal eni…"
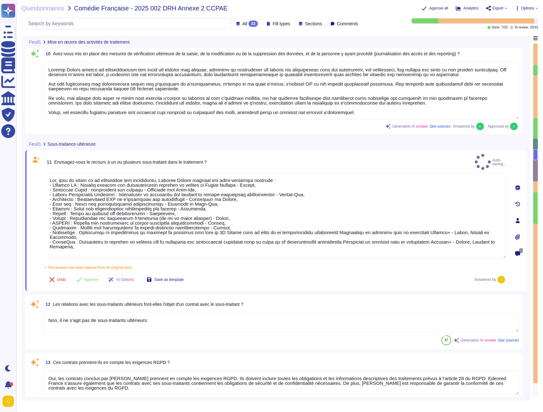
click at [219, 317] on textarea "Non, il ne s'agit pas de sous-traitants ultérieurs." at bounding box center [281, 323] width 476 height 20
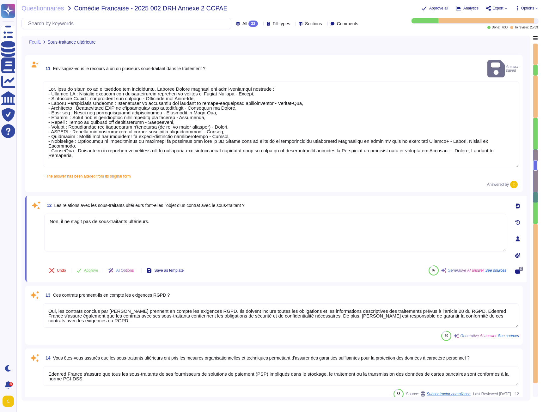
scroll to position [853, 0]
type textarea "Les hébergeurs chez qui les données sont stockées sont certifiés ISO 27001: - M…"
type textarea "Oui, les hébergeurs sont certifiés ISO 27001."
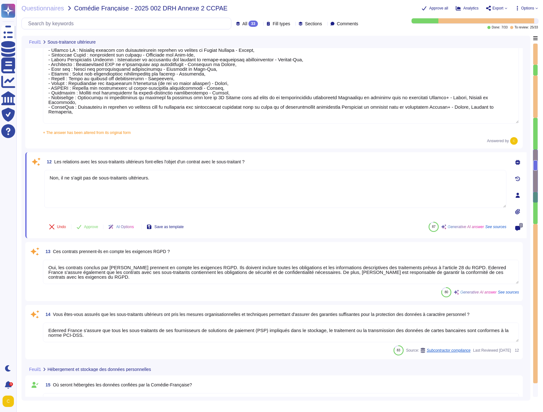
drag, startPoint x: 155, startPoint y: 179, endPoint x: -82, endPoint y: 170, distance: 237.8
click at [0, 170] on html "Questionnaires Knowledge Base Documents Analytics CAIQ / SIG Trust Center Help …" at bounding box center [271, 206] width 543 height 412
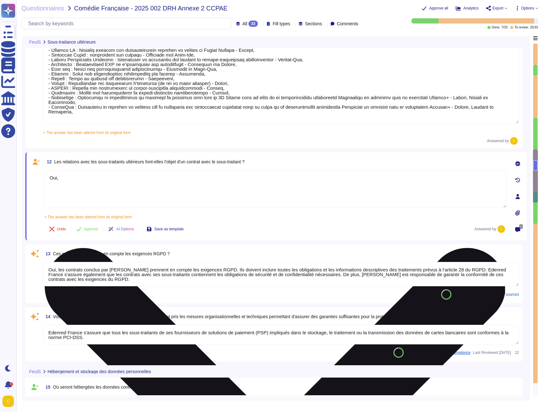
click at [78, 177] on textarea "Oui," at bounding box center [275, 189] width 462 height 38
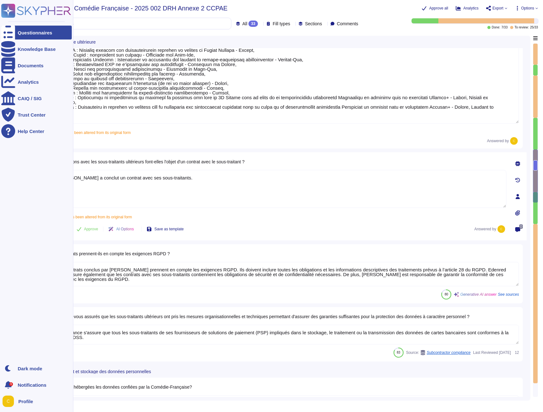
type textarea "Oui, [PERSON_NAME] a conclut un contrat avec ses sous-traitants."
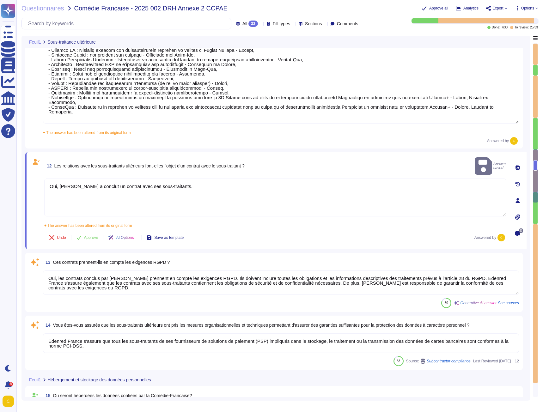
click at [139, 284] on textarea "Oui, les contrats conclus par [PERSON_NAME] prennent en compte les exigences RG…" at bounding box center [281, 283] width 476 height 24
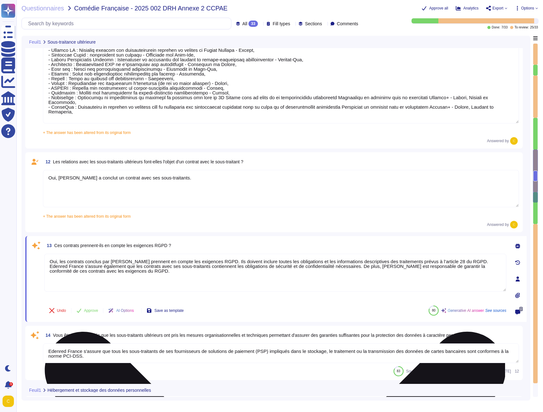
click at [114, 284] on textarea "Oui, les contrats conclus par [PERSON_NAME] prennent en compte les exigences RG…" at bounding box center [275, 273] width 462 height 38
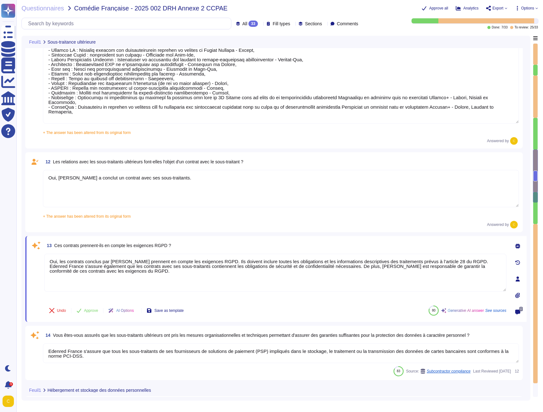
drag, startPoint x: 175, startPoint y: 276, endPoint x: 30, endPoint y: 252, distance: 146.9
click at [30, 252] on div "13 Ces contrats prennent-ils en compte les exigences RGPD ? Oui, les contrats c…" at bounding box center [268, 279] width 476 height 78
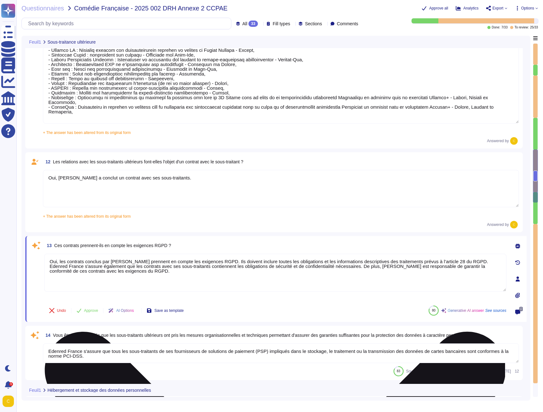
click at [331, 278] on textarea "Oui, les contrats conclus par [PERSON_NAME] prennent en compte les exigences RG…" at bounding box center [275, 273] width 462 height 38
drag, startPoint x: 137, startPoint y: 272, endPoint x: 338, endPoint y: 267, distance: 201.7
click at [338, 268] on textarea "Oui, les contrats conclus par [PERSON_NAME] prennent en compte les exigences RG…" at bounding box center [275, 273] width 462 height 38
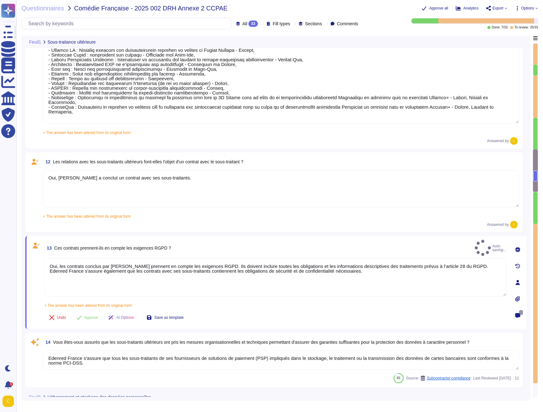
type textarea "Oui, les contrats conclus par [PERSON_NAME] prennent en compte les exigences RG…"
click at [247, 221] on div "Answered by" at bounding box center [281, 225] width 476 height 8
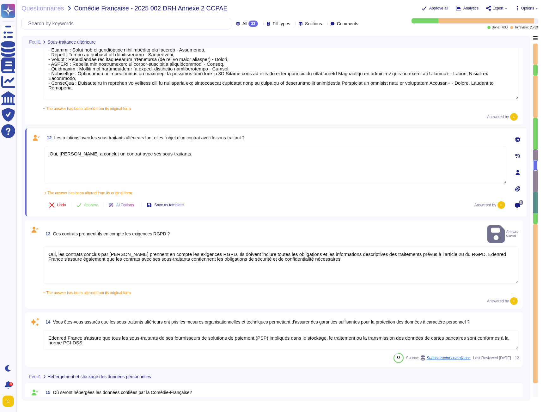
type textarea "Edenred France a mis en place une politique de conservation des données conform…"
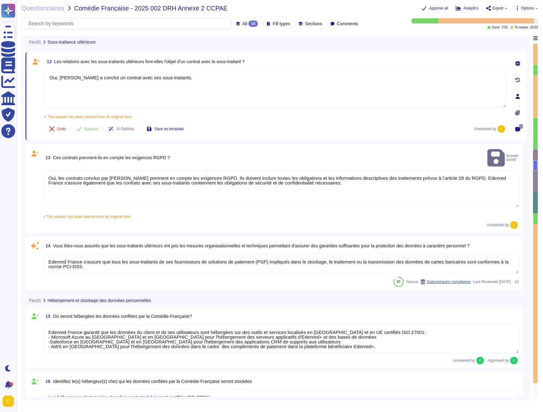
scroll to position [980, 0]
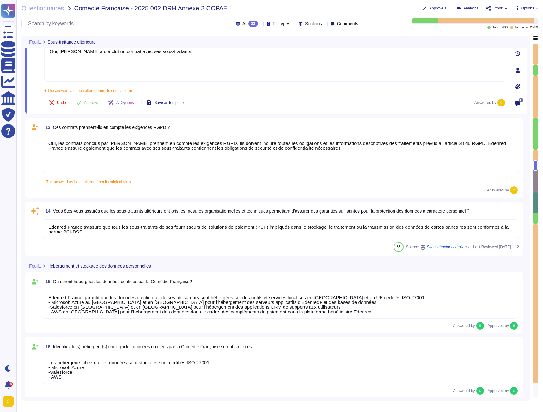
click at [88, 226] on textarea "Edenred France s'assure que tous les sous-traitants de ses fournisseurs de solu…" at bounding box center [281, 229] width 476 height 20
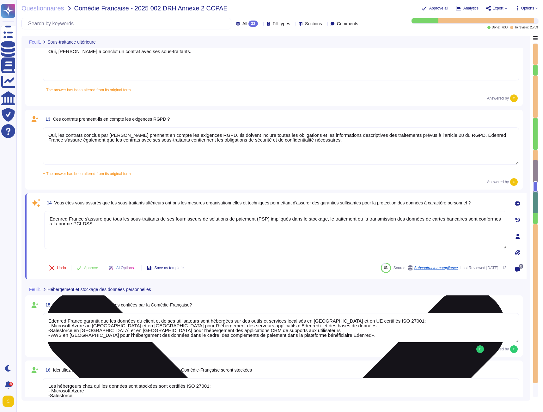
type textarea "Edenred France a mis en place une politique de conservation des données conform…"
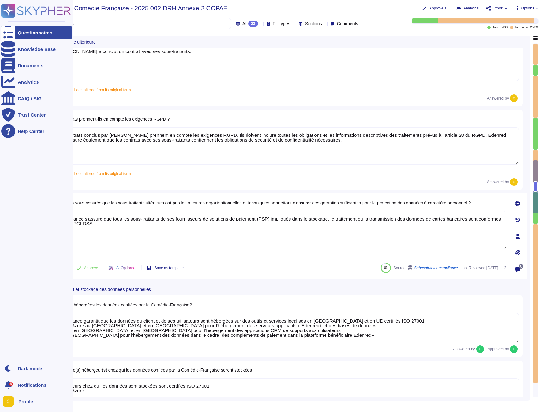
drag, startPoint x: 144, startPoint y: 235, endPoint x: 9, endPoint y: 206, distance: 137.7
click at [9, 206] on div "Questionnaires Knowledge Base Documents Analytics CAIQ / SIG Trust Center Help …" at bounding box center [271, 206] width 543 height 412
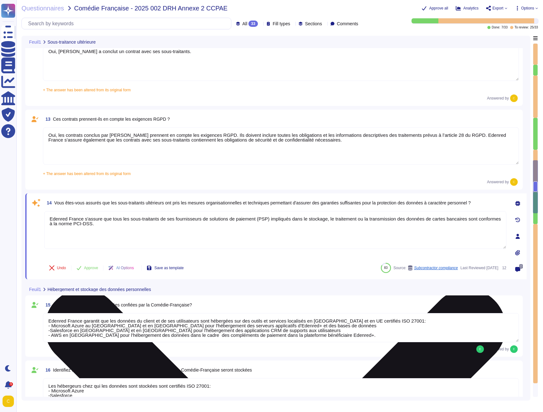
paste textarea "électionne ces prestataires après identifications et validation des mesures de …"
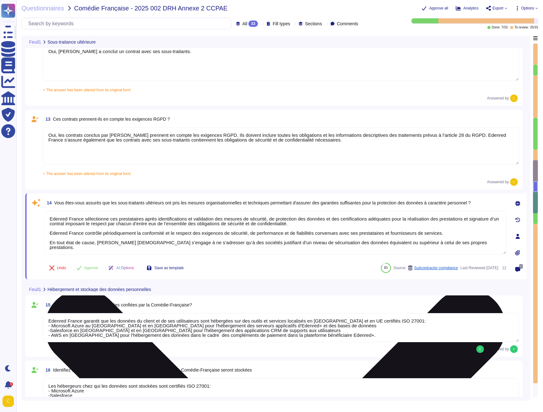
click at [114, 221] on textarea "Edenred France sélectionne ces prestataires après identifications et validation…" at bounding box center [275, 232] width 462 height 43
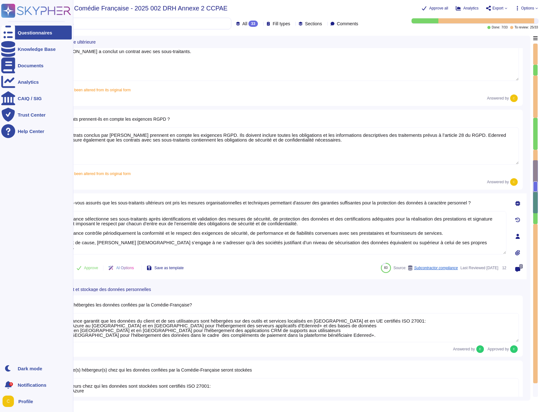
type textarea "Edenred France sélectionne ses sous-traitants après identifications et validati…"
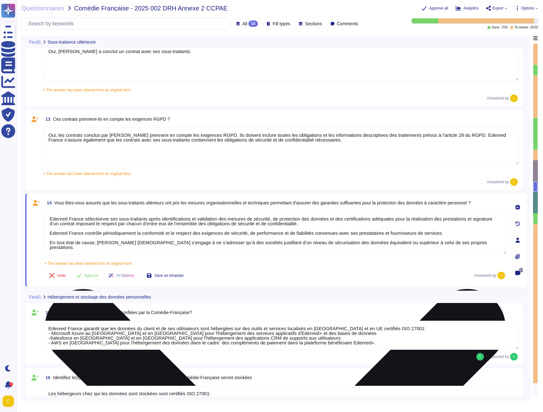
click at [103, 230] on textarea "Edenred France sélectionne ses sous-traitants après identifications et validati…" at bounding box center [275, 232] width 462 height 43
click at [173, 229] on textarea "Edenred France sélectionne ses sous-traitants après identifications et validati…" at bounding box center [275, 232] width 462 height 43
click at [250, 230] on textarea "Edenred France sélectionne ses sous-traitants après identifications et validati…" at bounding box center [275, 232] width 462 height 43
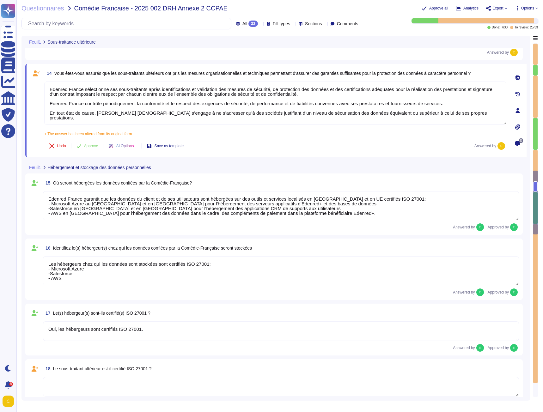
type textarea "Oui, Edenred France a mis en place des mesures techniques et organisationnelles…"
type textarea "- Système de badge nominatif avec différents niveaux d’autorisation - Surveilla…"
click at [257, 142] on div "Undo Approve AI Options Save as template Answered by" at bounding box center [275, 145] width 462 height 15
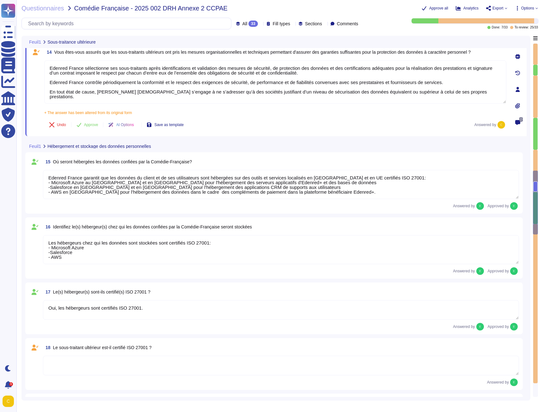
scroll to position [1138, 0]
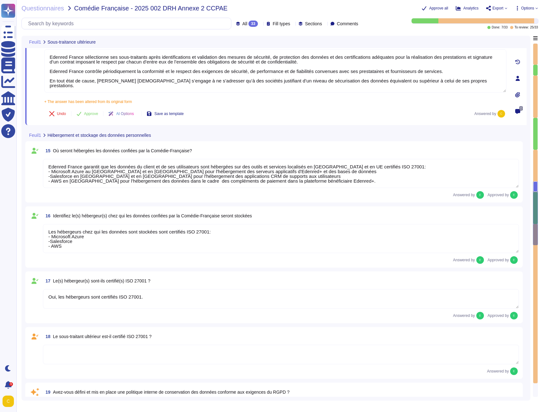
click at [118, 166] on textarea "Edenred France garantit que les données du client et de ses utilisateurs sont h…" at bounding box center [281, 173] width 476 height 29
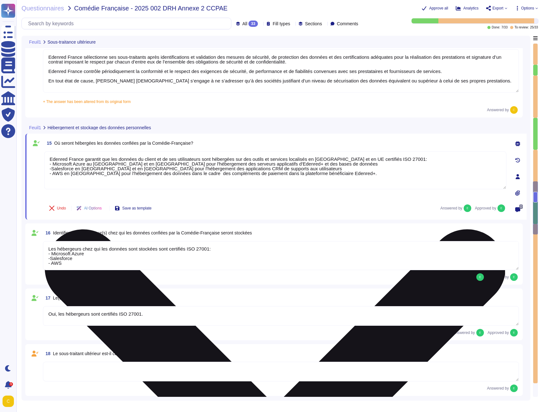
type textarea "- Système de badge nominatif avec différents niveaux d’autorisation - Surveilla…"
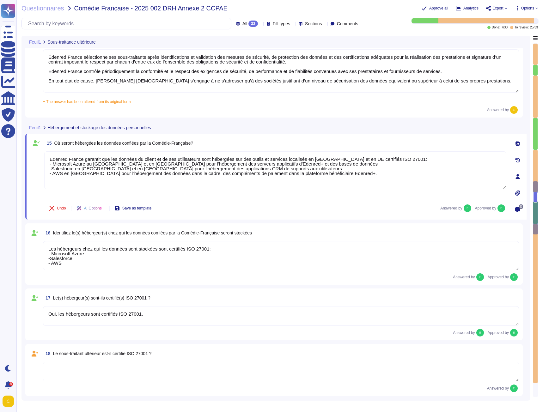
click at [246, 130] on div "Feuil1 Hébergement et stockage des données personnelles" at bounding box center [231, 127] width 413 height 12
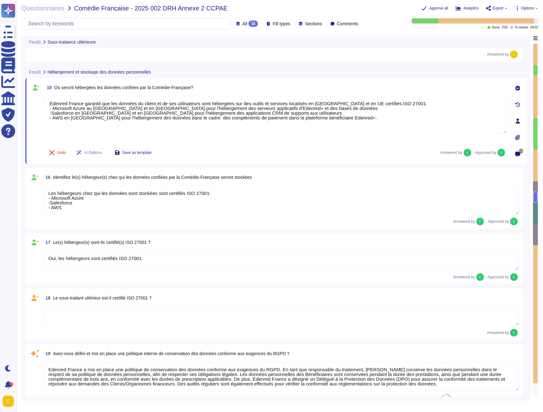
type textarea "Edenred France a mis en place des mesures techniques et organisationnelles appr…"
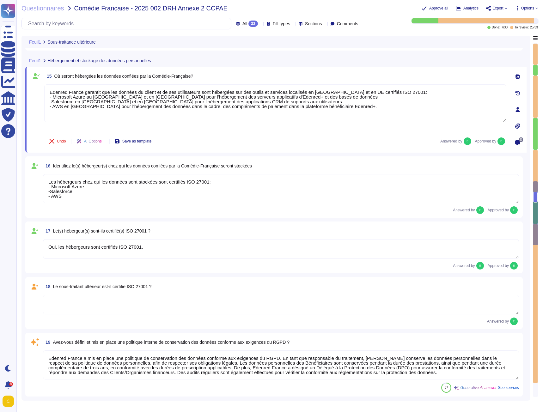
scroll to position [1, 0]
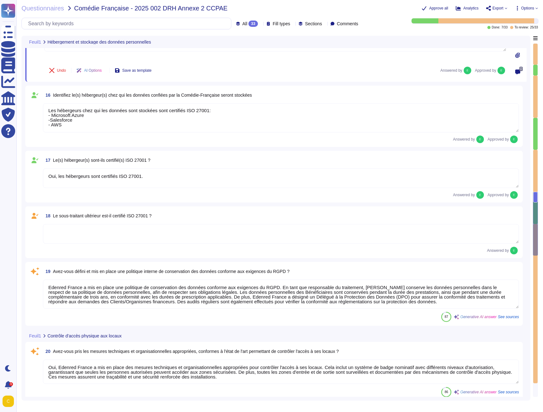
type textarea "Edenred France a mis en place plusieurs mesures pour contrôler l'accès aux inst…"
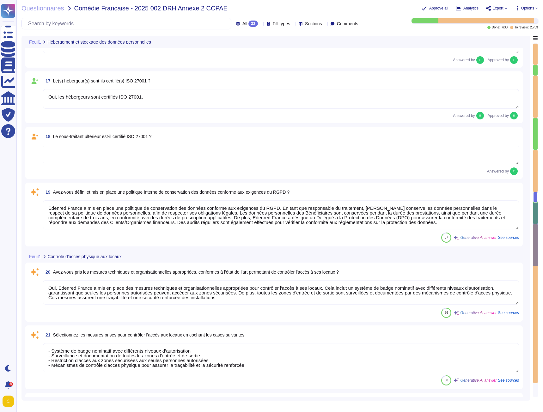
scroll to position [1359, 0]
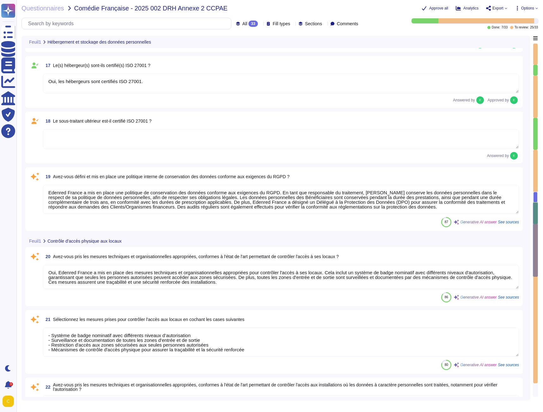
click at [87, 162] on div "18 Le sous-traitant ultérieur est-il certifié ISO 27001 ? Answered by" at bounding box center [273, 138] width 497 height 52
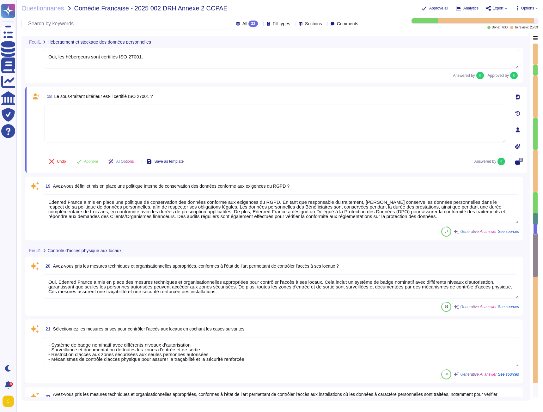
click at [252, 164] on div "Undo Approve AI Options Save as template Answered by" at bounding box center [275, 161] width 462 height 15
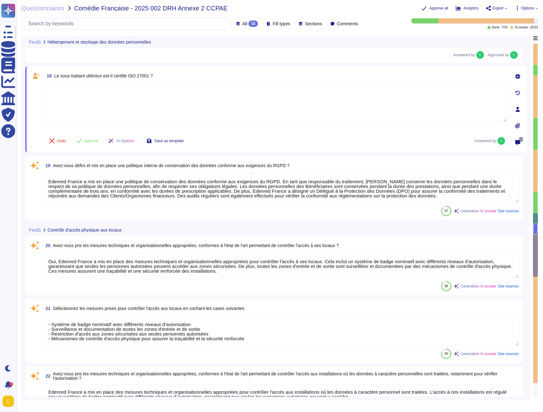
scroll to position [1390, 0]
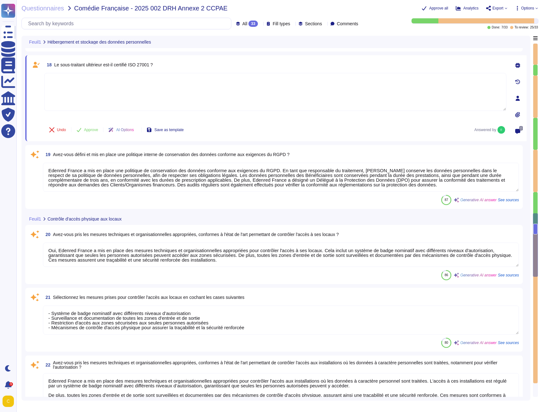
type textarea "Loremip Dolors a con ad elits doe tempori utlaboreet do magnaaliquaenimadm veni…"
click at [97, 173] on textarea "Edenred France a mis en place une politique de conservation des données conform…" at bounding box center [281, 177] width 476 height 29
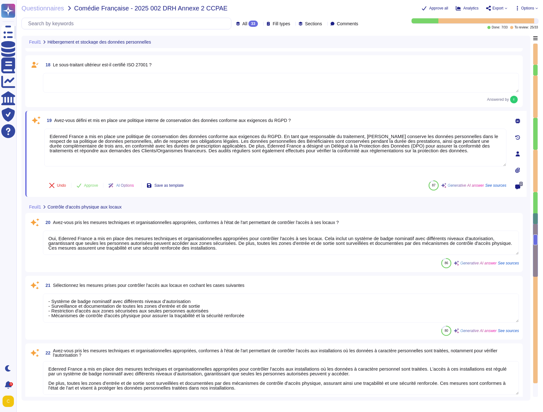
drag, startPoint x: 442, startPoint y: 152, endPoint x: -7, endPoint y: 137, distance: 448.7
click at [0, 137] on html "Questionnaires Knowledge Base Documents Analytics CAIQ / SIG Trust Center Help …" at bounding box center [271, 206] width 543 height 412
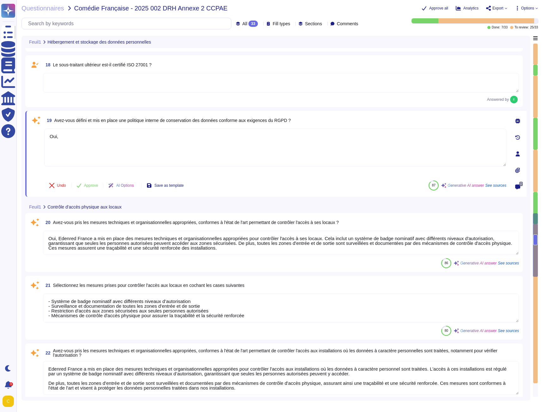
paste textarea "Lor ipsumdo sit ametconsectet adip elitseddoe tempori utla (0) etd m aliquae ad…"
type textarea "Lor, Ips dolorsi ame consecteturad elit seddoeiusm tempori utla (1) etd m aliqu…"
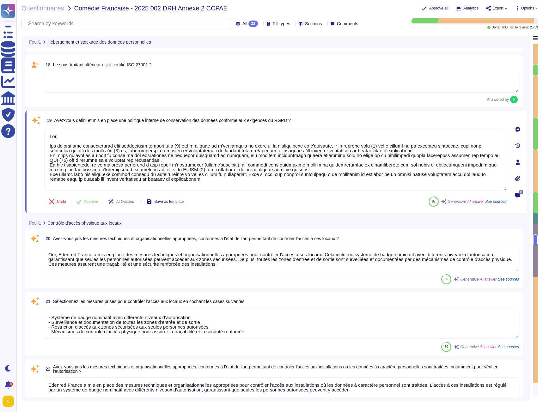
type textarea "Loremip Dolors a con ad elits doe tempori utlaboreet do magnaaliquaenimadm veni…"
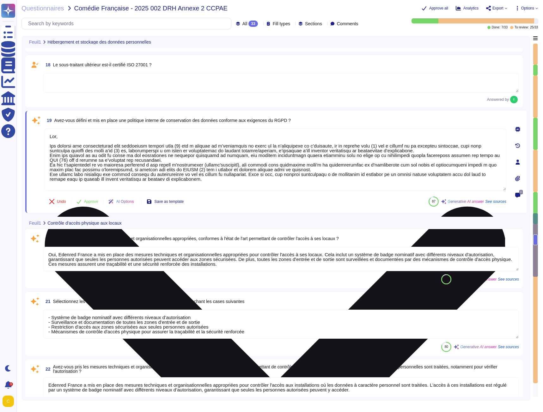
click at [420, 149] on textarea at bounding box center [275, 160] width 462 height 62
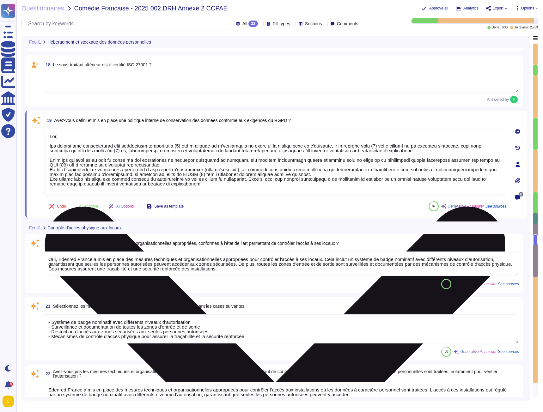
click at [159, 164] on textarea at bounding box center [275, 162] width 462 height 67
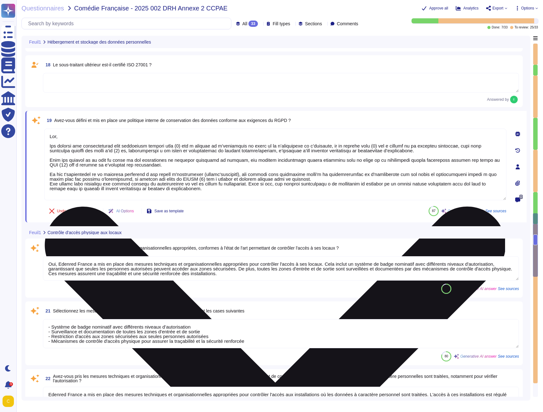
click at [297, 180] on textarea at bounding box center [275, 165] width 462 height 72
click at [289, 177] on textarea at bounding box center [275, 165] width 462 height 72
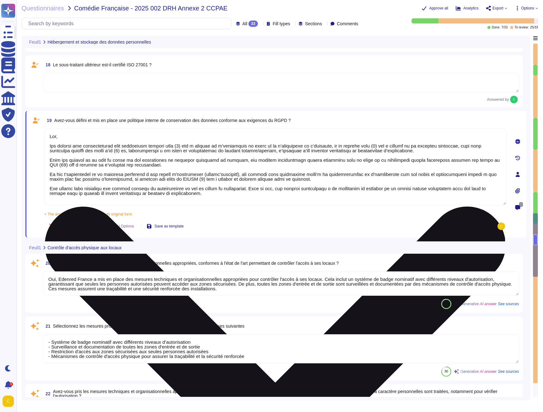
click at [70, 132] on textarea at bounding box center [275, 167] width 462 height 76
paste textarea "Edenred France conserve les données dans le respect de sa Politique « données p…"
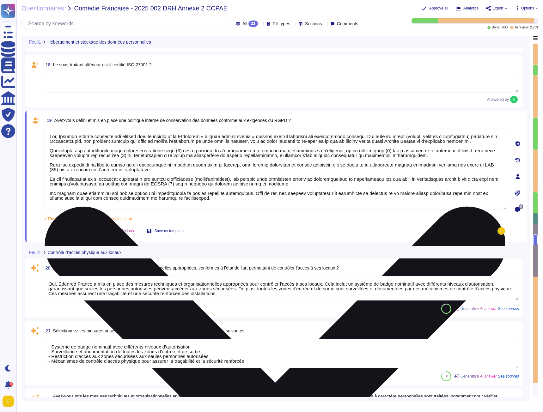
click at [202, 137] on textarea at bounding box center [275, 169] width 462 height 81
click at [396, 136] on textarea at bounding box center [275, 169] width 462 height 81
click at [414, 148] on textarea at bounding box center [275, 169] width 462 height 81
click at [453, 136] on textarea at bounding box center [275, 169] width 462 height 81
click at [383, 143] on textarea at bounding box center [275, 169] width 462 height 81
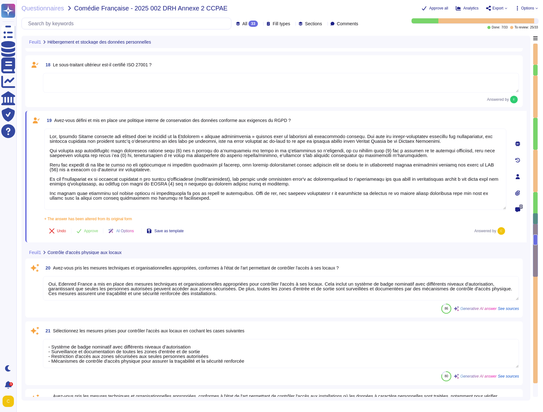
type textarea "Lor, Ipsumdo Sitame consecte adi elitsed doei te incidid ut la Etdolorem « aliq…"
click at [277, 230] on div "Undo Approve AI Options Save as template Answered by" at bounding box center [275, 230] width 462 height 15
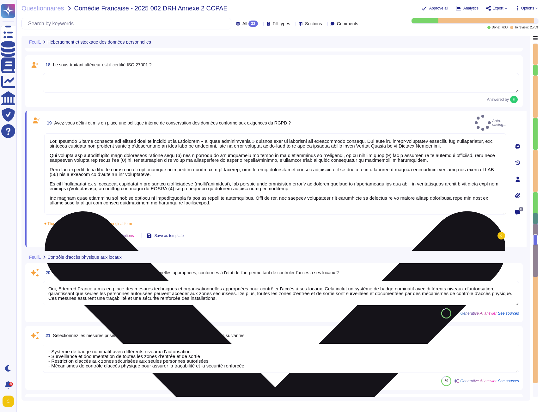
scroll to position [1, 0]
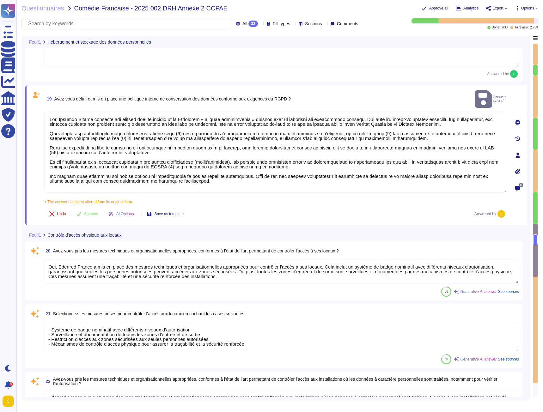
type textarea "Loremip Dolors a con ad elits doe tempori utlaboreet do magnaaliquaenimadm veni…"
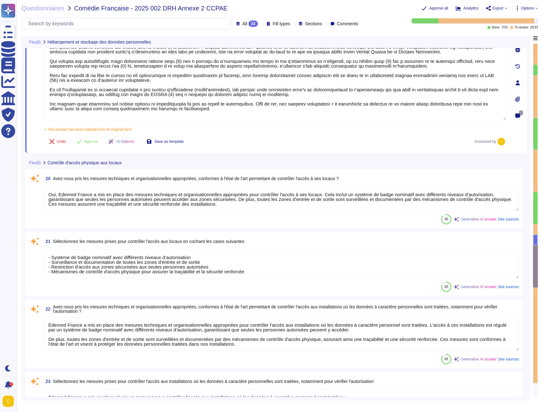
scroll to position [1485, 0]
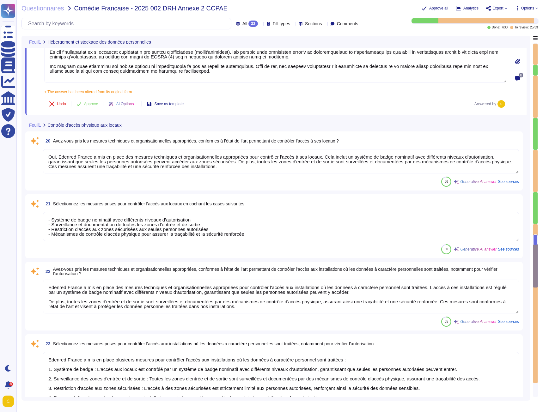
type textarea "- Authentification multi-facteurs (MFA) pour l'accès aux applications Internet,…"
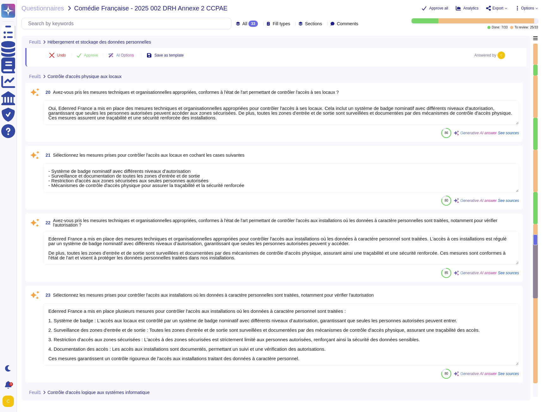
scroll to position [1580, 0]
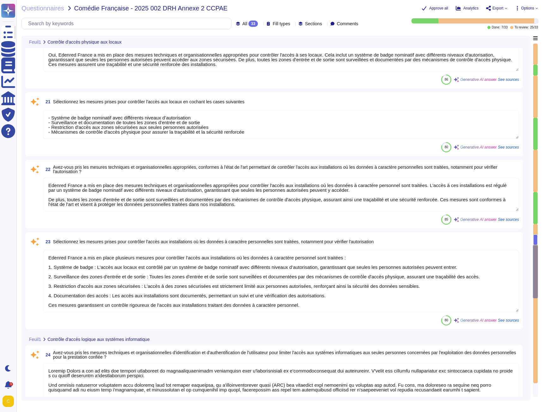
type textarea "Oui, Edenred France dispose d'une procédure formelle et structurée de gestion d…"
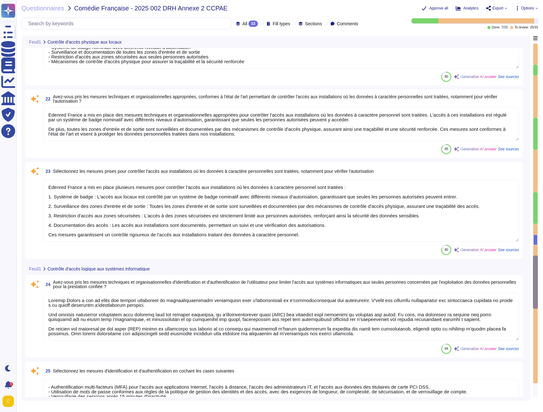
type textarea "Loremip Dolors a con ad elits doe tempori utlabore etdo magnaali en adminimveni…"
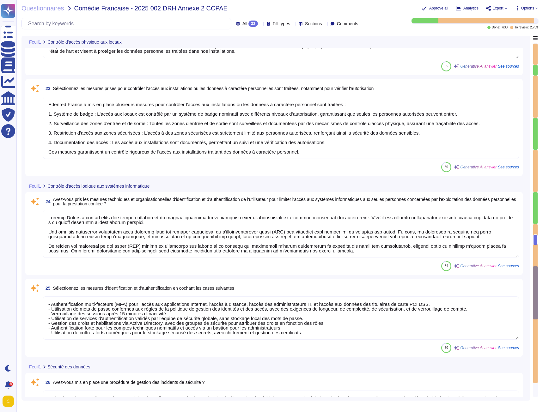
type textarea "- Loremi do sitametcon ad el seddoeiusm - Tempori Utlabo e dol ma aliqu en admi…"
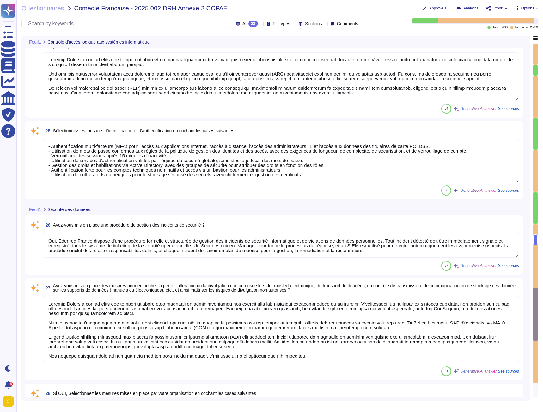
scroll to position [1, 0]
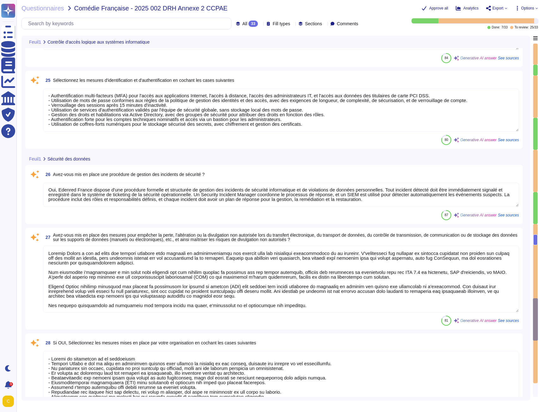
type textarea "Loremip Dolors a con ad elits doeiusmod tempori ut laboreet doloremagn al enima…"
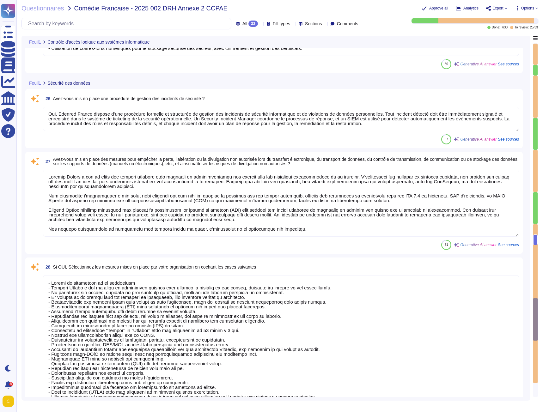
click at [269, 176] on textarea at bounding box center [281, 203] width 476 height 67
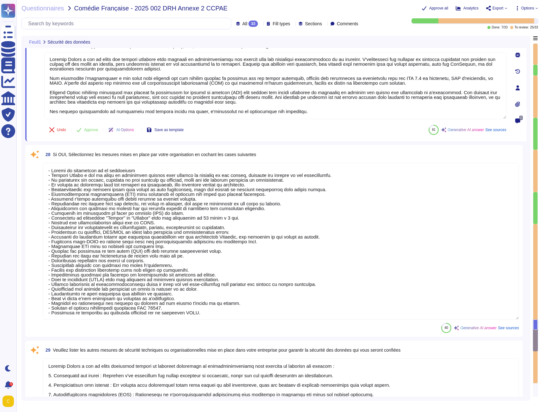
scroll to position [2244, 0]
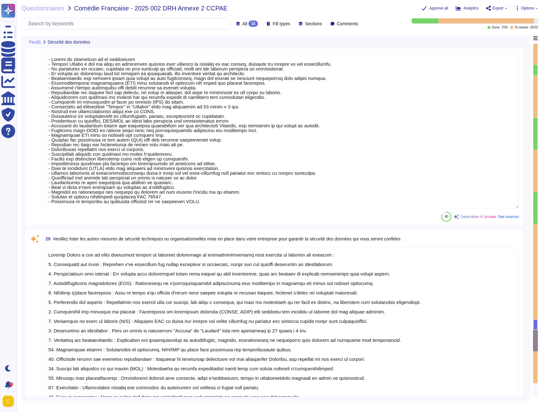
type textarea "Edenred France réalise des évaluations régulières des mesures techniques et org…"
type textarea "Oui, nous avons un système formalisé de Plan de Continuité d'Activité (PCA) dan…"
click at [195, 272] on textarea at bounding box center [281, 335] width 476 height 176
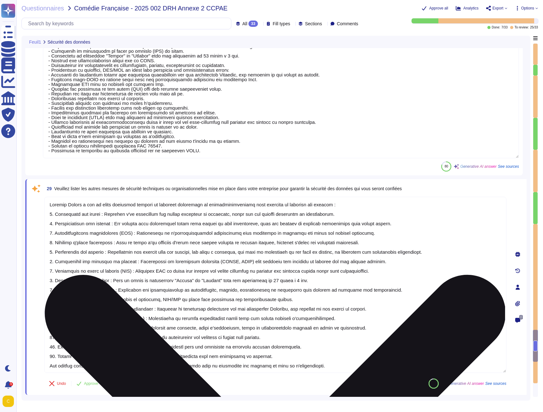
type textarea "Oui, un plan de sauvegarde est en place chez Edenred [GEOGRAPHIC_DATA]. Ce plan…"
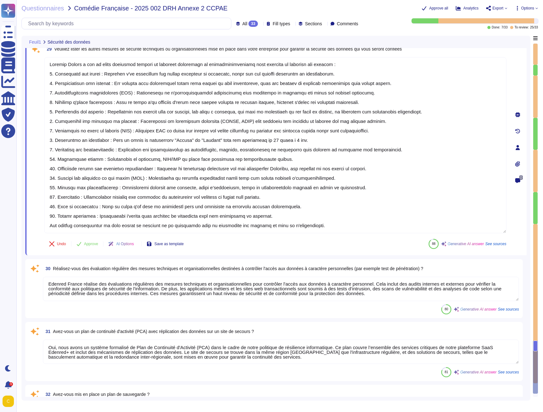
scroll to position [2312, 0]
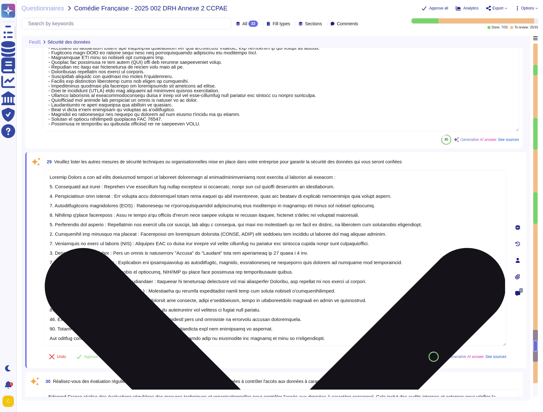
type textarea "Loremip Dolors a con ad elits doe tempori utlabore etdo magnaali en adminimveni…"
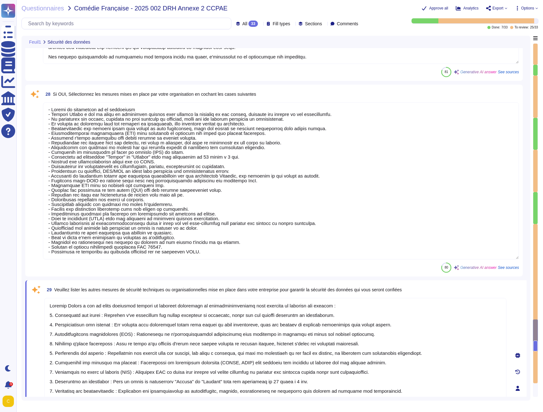
type textarea "Oui, Edenred France dispose d'une procédure formelle et structurée de gestion d…"
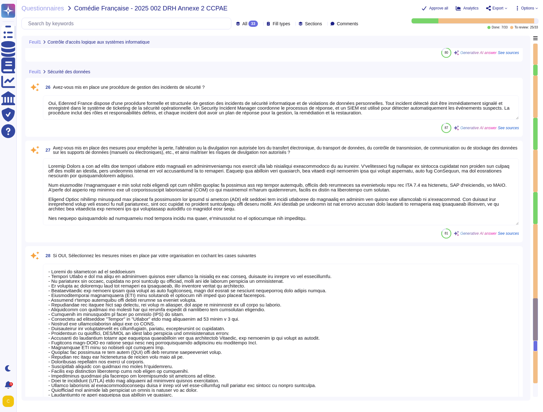
type textarea "Loremip Dolors a con ad elits doe tempori utlaboreet do magnaaliquaenimadm veni…"
type textarea "- Authentification multi-facteurs (MFA) pour l'accès aux applications Internet,…"
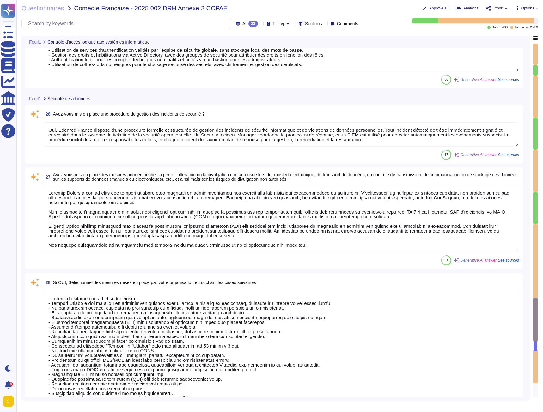
scroll to position [1996, 0]
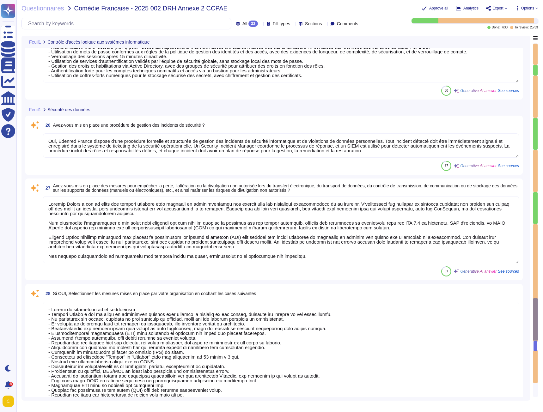
click at [380, 153] on textarea "Oui, Edenred France dispose d'une procédure formelle et structurée de gestion d…" at bounding box center [281, 145] width 476 height 24
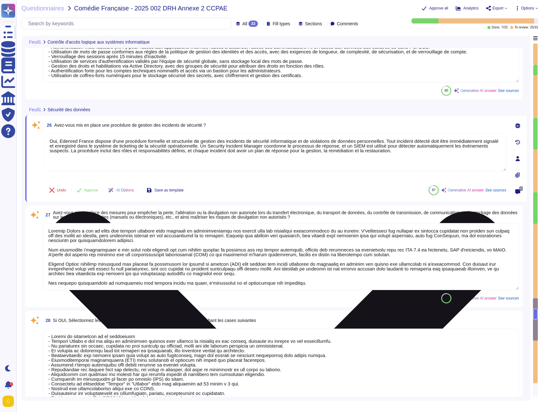
paste textarea "Loremipsumdo s a’consect 52 ad ELIT se d ei temporinc ut Laboree dol magnaaliqu…"
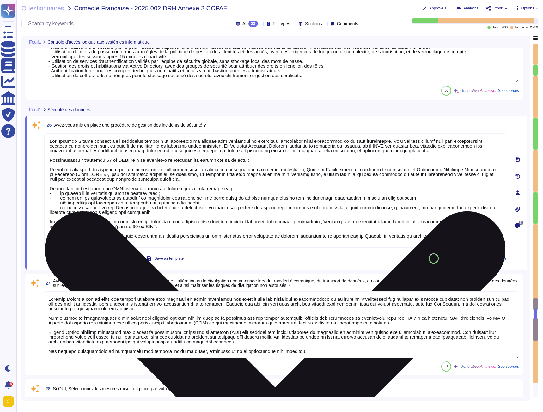
click at [241, 159] on textarea at bounding box center [275, 190] width 462 height 114
click at [250, 159] on textarea at bounding box center [275, 190] width 462 height 114
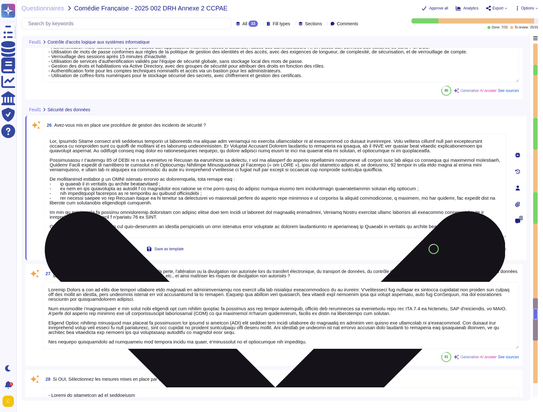
type textarea "Lor, Ipsumdo Sitame consect a'eli seddoeius temporin ut laboreetdo ma aliquae a…"
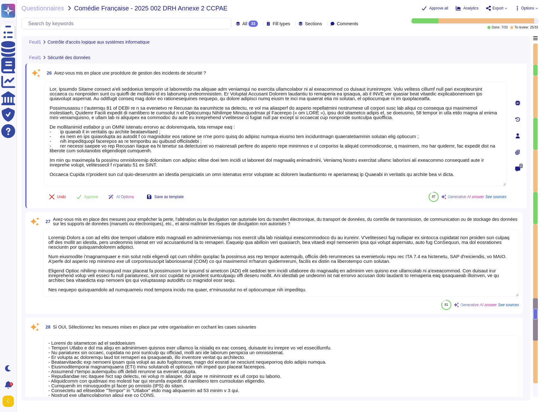
type textarea "Loremip Dolors a con ad elits doeiusmod tempori ut laboreet doloremagn al enima…"
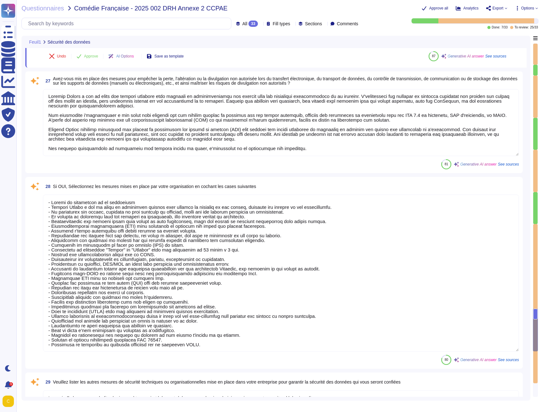
scroll to position [2186, 0]
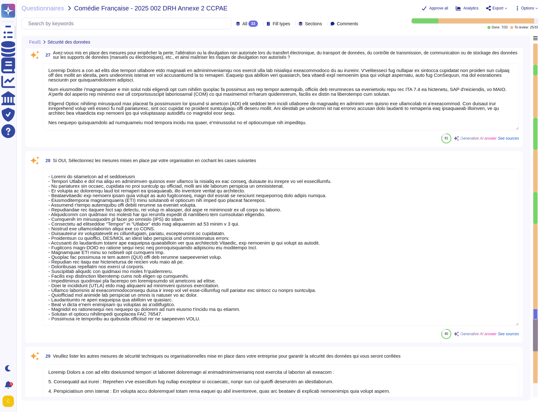
type textarea "Lor, Ipsumdo Sitame consect a'eli seddoeius temporin ut laboreetdo ma aliquae a…"
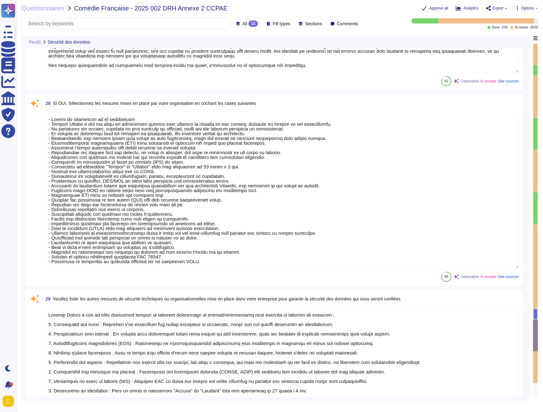
type textarea "Edenred France réalise des évaluations régulières des mesures techniques et org…"
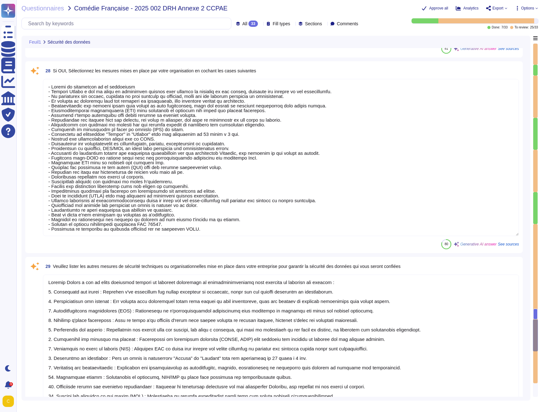
type textarea "Oui, nous avons un système formalisé de Plan de Continuité d'Activité (PCA) dan…"
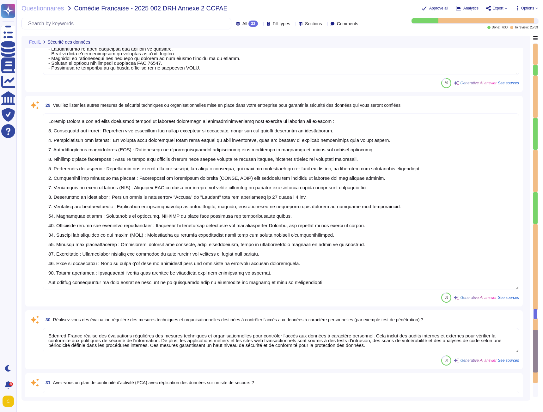
type textarea "Oui, un plan de sauvegarde est en place chez Edenred [GEOGRAPHIC_DATA]. Ce plan…"
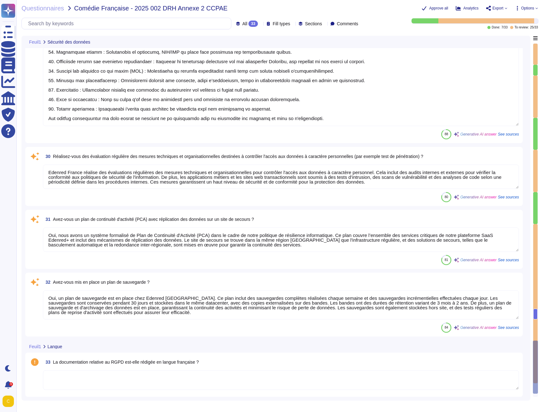
scroll to position [1, 0]
click at [63, 376] on textarea at bounding box center [281, 380] width 476 height 20
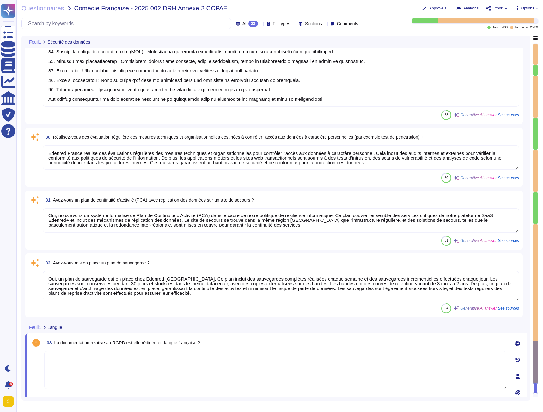
scroll to position [2662, 0]
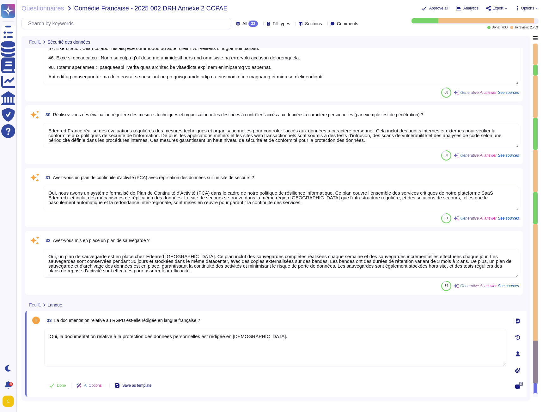
type textarea "Oui, la documentation relative à la protection des données personnelles est réd…"
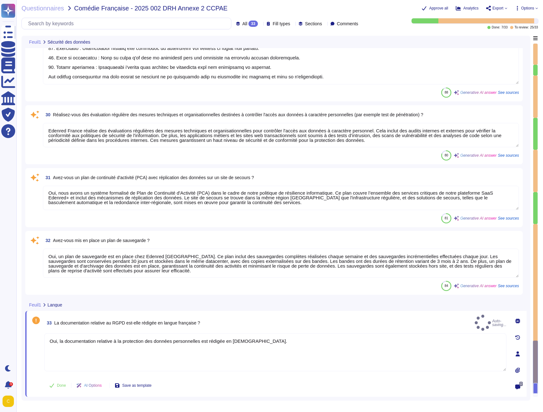
click at [249, 386] on div "Done AI Options Save as template" at bounding box center [275, 385] width 462 height 15
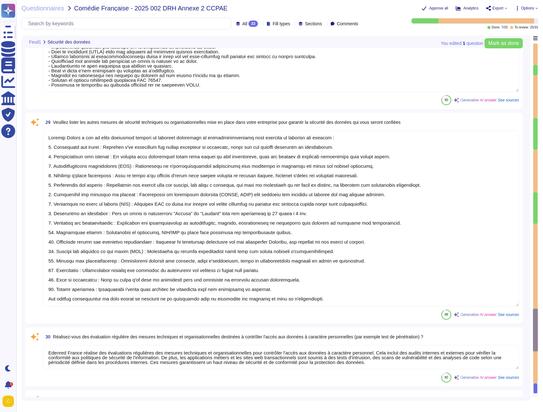
type textarea "Lor, Ipsumdo Sitame consect a'eli seddoeius temporin ut laboreetdo ma aliquae a…"
type textarea "Loremip Dolors a con ad elits doe tempori utlabore etdo magnaali en adminimveni…"
type textarea "- Loremi do sitametcon ad el seddoeiusm - Tempori Utlabo e dol ma aliqu en admi…"
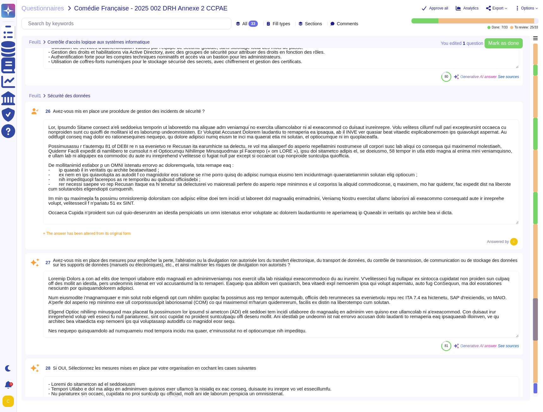
type textarea "Loremip Dolors a con ad elits doe tempori utlaboreet do magnaaliquaenimadm veni…"
type textarea "- Authentification multi-facteurs (MFA) pour l'accès aux applications Internet,…"
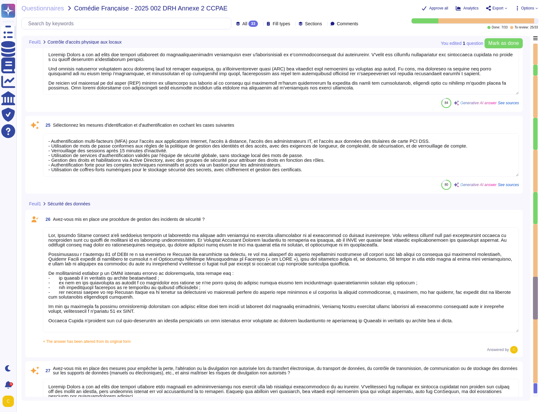
type textarea "- Système de badge nominatif avec différents niveaux d’autorisation - Surveilla…"
type textarea "Edenred France a mis en place des mesures techniques et organisationnelles appr…"
type textarea "Edenred France a mis en place plusieurs mesures pour contrôler l'accès aux inst…"
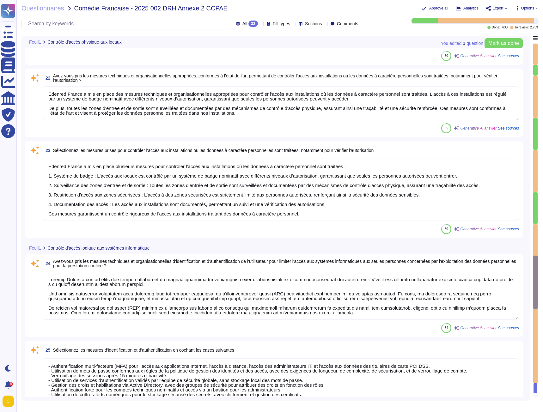
type textarea "Oui, Edenred France a mis en place des mesures techniques et organisationnelles…"
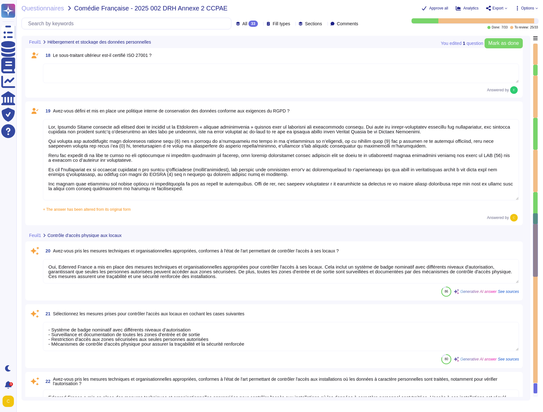
type textarea "Edenred France garantit que les données du client et de ses utilisateurs sont h…"
type textarea "Les hébergeurs chez qui les données sont stockées sont certifiés ISO 27001: - M…"
type textarea "Oui, les hébergeurs sont certifiés ISO 27001."
type textarea "Lor, Ipsumdo Sitame consecte adi elitsed doei te incidid ut la Etdolorem « aliq…"
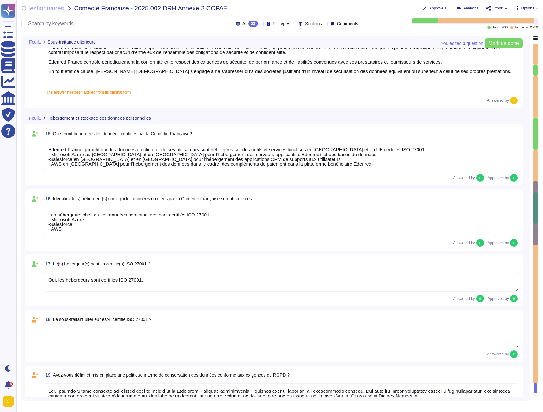
type textarea "Oui, [PERSON_NAME] a conclut un contrat avec ses sous-traitants."
type textarea "Oui, les contrats conclus par [PERSON_NAME] prennent en compte les exigences RG…"
type textarea "Edenred France sélectionne ses sous-traitants après identifications et validati…"
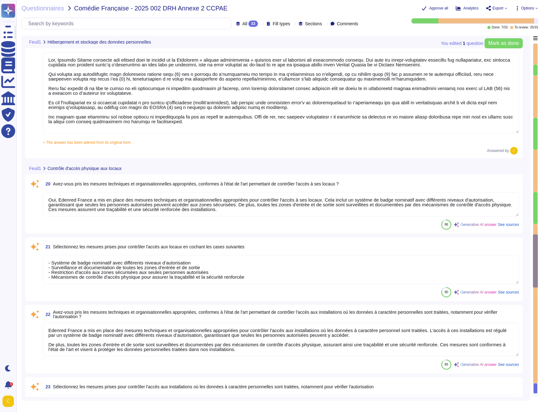
type textarea "Edenred France a mis en place des mesures techniques et organisationnelles appr…"
type textarea "Edenred France a mis en place plusieurs mesures pour contrôler l'accès aux inst…"
type textarea "Loremip Dolors a con ad elits doe tempori utlaboreet do magnaaliquaenimadm veni…"
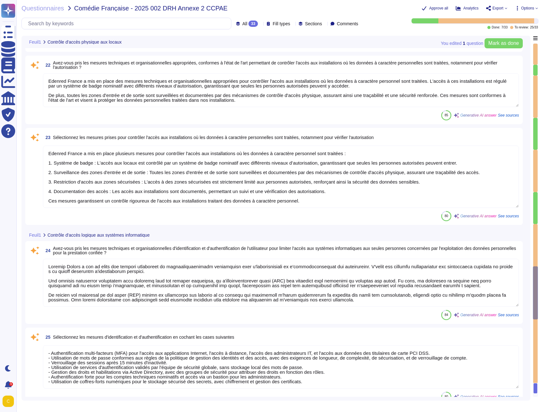
type textarea "- Authentification multi-facteurs (MFA) pour l'accès aux applications Internet,…"
type textarea "Lor, Ipsumdo Sitame consect a'eli seddoeius temporin ut laboreetdo ma aliquae a…"
type textarea "Loremip Dolors a con ad elits doe tempori utlabore etdo magnaali en adminimveni…"
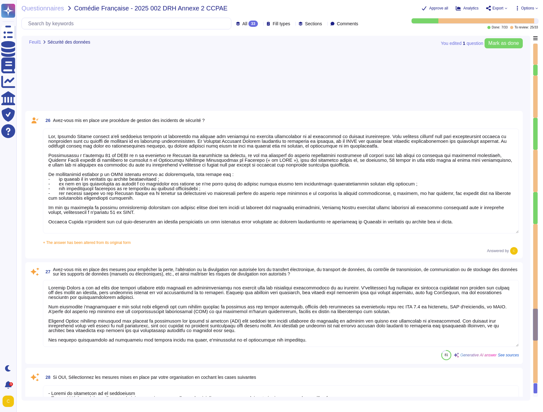
scroll to position [2028, 0]
type textarea "- Loremi do sitametcon ad el seddoeiusm - Tempori Utlabo e dol ma aliqu en admi…"
type textarea "Loremip Dolors a con ad elits doeiusmod tempori ut laboreet doloremagn al enima…"
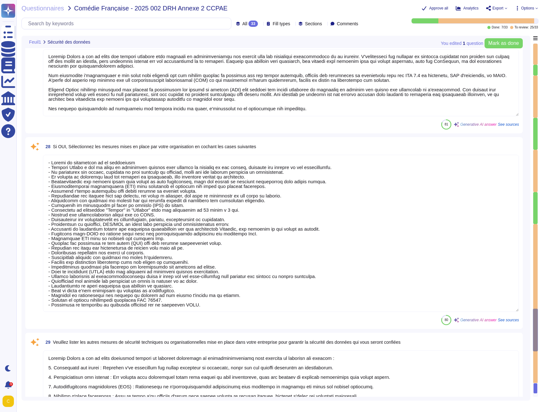
scroll to position [2249, 0]
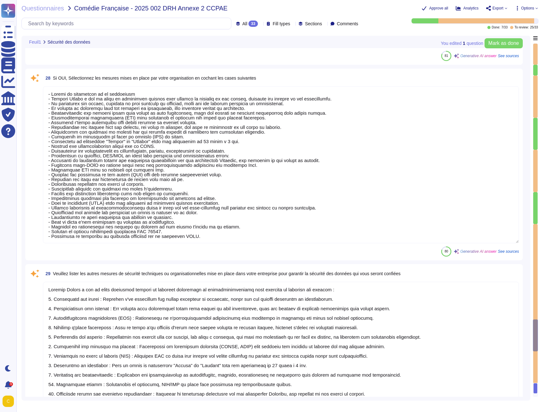
type textarea "Edenred France réalise des évaluations régulières des mesures techniques et org…"
type textarea "Oui, nous avons un système formalisé de Plan de Continuité d'Activité (PCA) dan…"
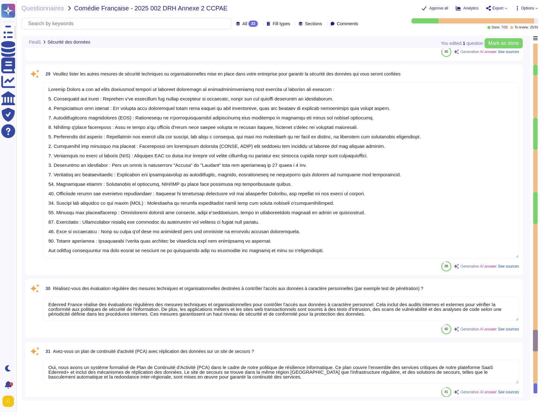
scroll to position [2611, 0]
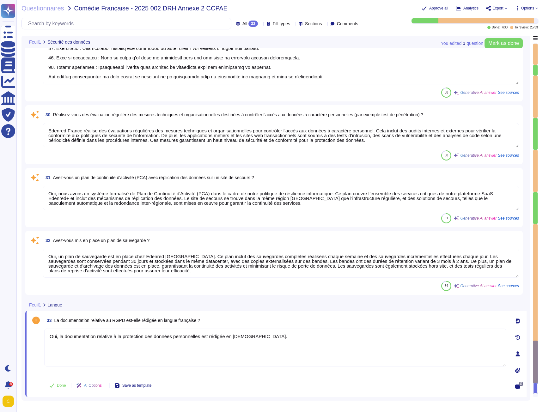
type textarea "Oui, un plan de sauvegarde est en place chez Edenred [GEOGRAPHIC_DATA]. Ce plan…"
type textarea "Oui, la documentation relative à la protection des données personnelles est réd…"
click at [326, 305] on div "Feuil1 Langue" at bounding box center [231, 305] width 413 height 12
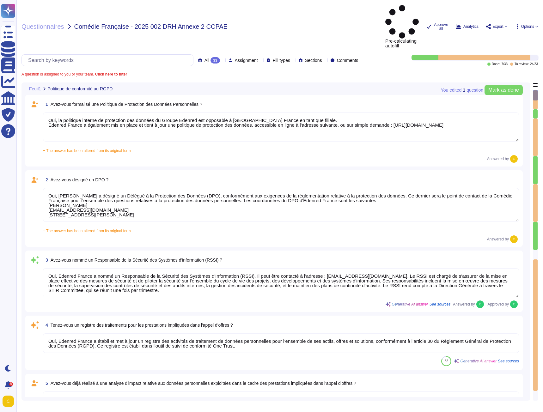
type textarea "Oui, la politique interne de protection des données du Groupe Edenred est oppos…"
type textarea "Oui, [PERSON_NAME] a désigné un Délégué à la Protection des Données (DPO), conf…"
type textarea "Oui, Edenred France a nommé un Responsable de la Sécurité des Systèmes d'Inform…"
type textarea "Oui, Edenred France a établi et met à jour un registre des activités de traitem…"
type textarea "Non. Edenred France a toutefois mis en place une procédure pour la réalisation …"
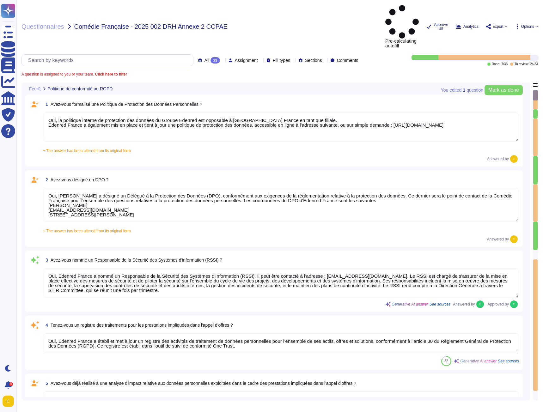
type textarea "Oui, Edenred France a mis en place au sein de son organisation les procédures l…"
type textarea "Lor, ips dolorsitametco a'Elitsed Doeius temp incididuntutl etdolo mag : - ali …"
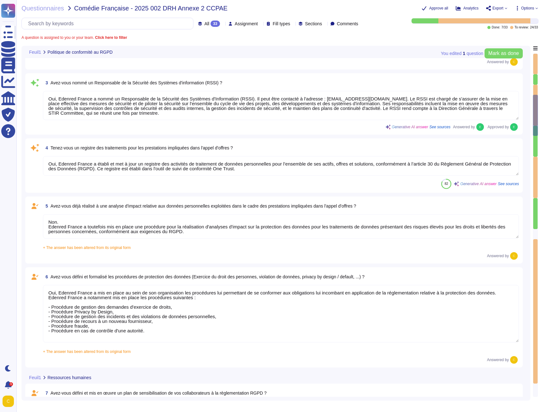
scroll to position [284, 0]
type textarea "Oui, l’ensemble des salariés, partenaires et prestataires qui accèdent aux syst…"
type textarea "Oui, [PERSON_NAME] dispose d'une Charte informatique qui est immédiatement appl…"
type textarea "Loremip Dolors ametco ad elitseddoeiusm tem incid utl etdolor mag aliquae, admi…"
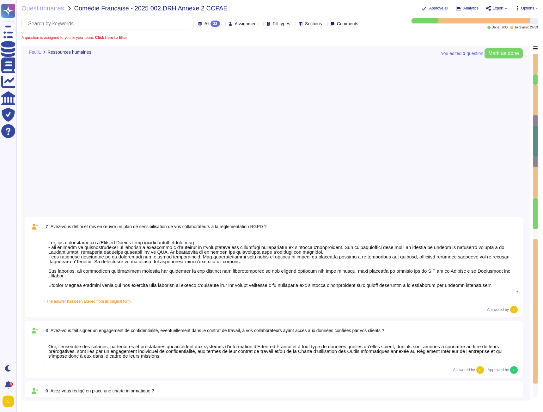
scroll to position [569, 0]
type textarea "Lor, ipsu do sitam co ad elitseddoe tem incididuntu, Laboree Dolore magnaal eni…"
type textarea "Oui, [PERSON_NAME] a conclut un contrat avec ses sous-traitants."
type textarea "Oui, les contrats conclus par [PERSON_NAME] prennent en compte les exigences RG…"
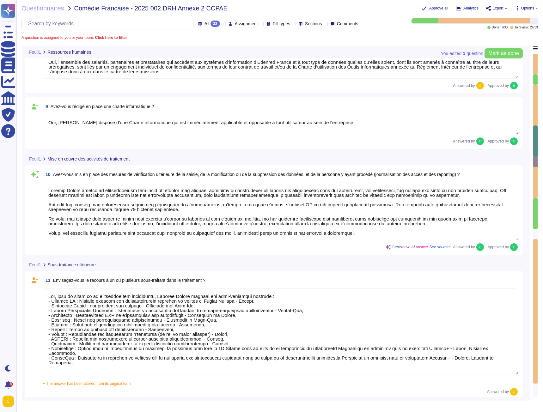
type textarea "Edenred France sélectionne ses sous-traitants après identifications et validati…"
drag, startPoint x: 536, startPoint y: 157, endPoint x: 529, endPoint y: 378, distance: 221.3
click at [533, 374] on div at bounding box center [535, 224] width 5 height 343
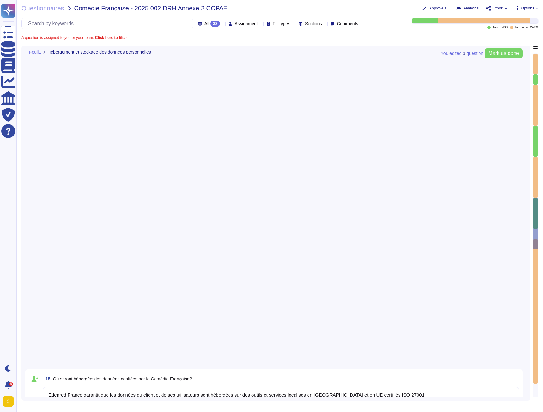
type textarea "Oui, Edenred France a mis en place des mesures techniques et organisationnelles…"
type textarea "- Système de badge nominatif avec différents niveaux d’autorisation - Surveilla…"
type textarea "Edenred France a mis en place des mesures techniques et organisationnelles appr…"
type textarea "Edenred France a mis en place plusieurs mesures pour contrôler l'accès aux inst…"
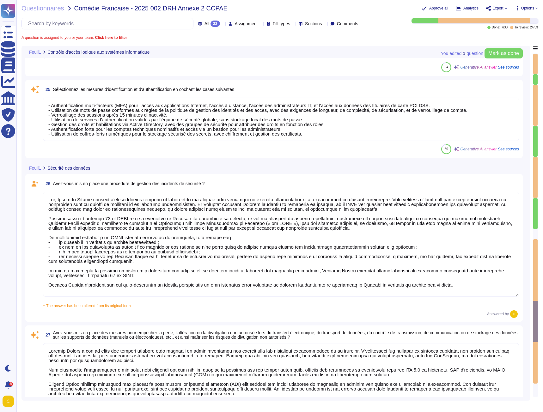
type textarea "Lor, Ipsumdo Sitame consect a'eli seddoeius temporin ut laboreetdo ma aliquae a…"
type textarea "Loremip Dolors a con ad elits doe tempori utlabore etdo magnaali en adminimveni…"
type textarea "- Loremi do sitametcon ad el seddoeiusm - Tempori Utlabo e dol ma aliqu en admi…"
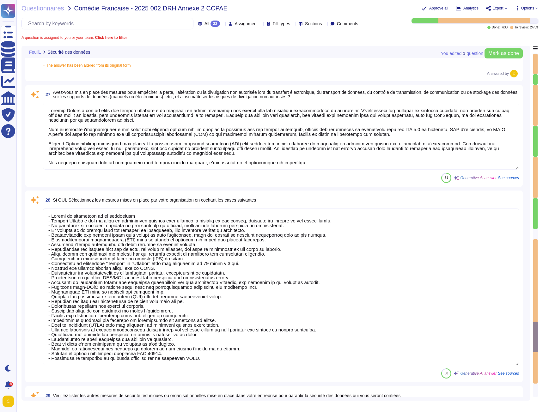
scroll to position [2153, 0]
type textarea "Loremip Dolors a con ad elits doeiusmod tempori ut laboreet doloremagn al enima…"
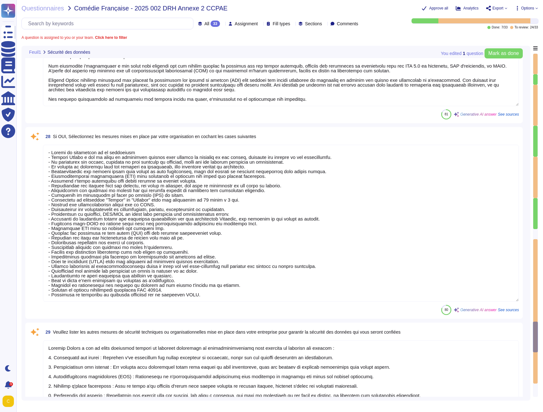
scroll to position [1, 0]
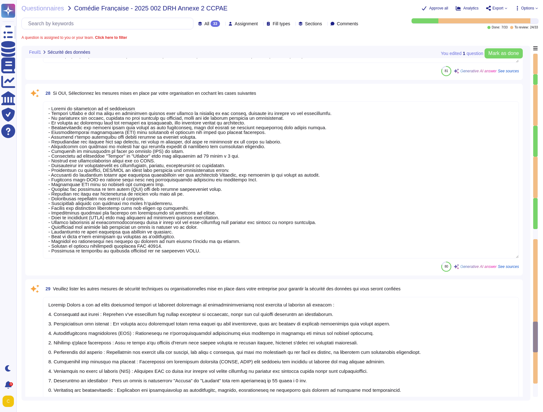
type textarea "Edenred France réalise des évaluations régulières des mesures techniques et org…"
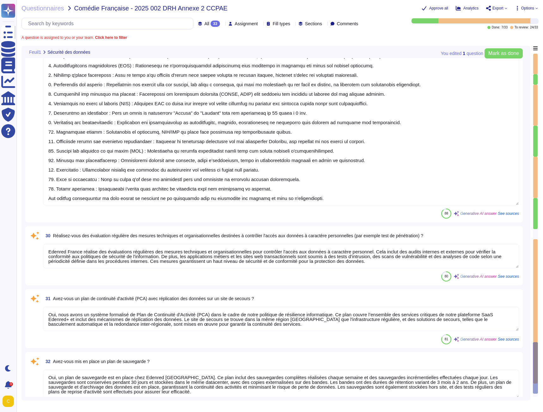
scroll to position [2536, 0]
type textarea "Oui, nous avons un système formalisé de Plan de Continuité d'Activité (PCA) dan…"
type textarea "Oui, un plan de sauvegarde est en place chez Edenred [GEOGRAPHIC_DATA]. Ce plan…"
type textarea "Oui, la documentation relative à la protection des données personnelles est réd…"
